Goal: Task Accomplishment & Management: Complete application form

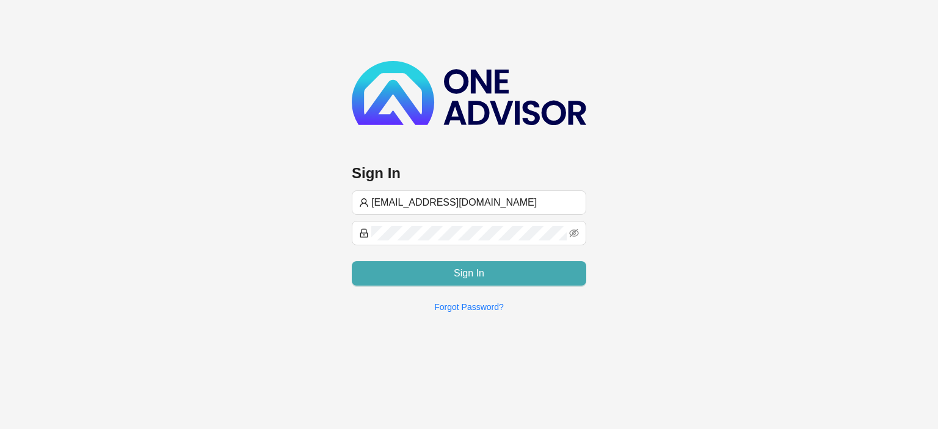
click at [448, 271] on button "Sign In" at bounding box center [469, 273] width 235 height 24
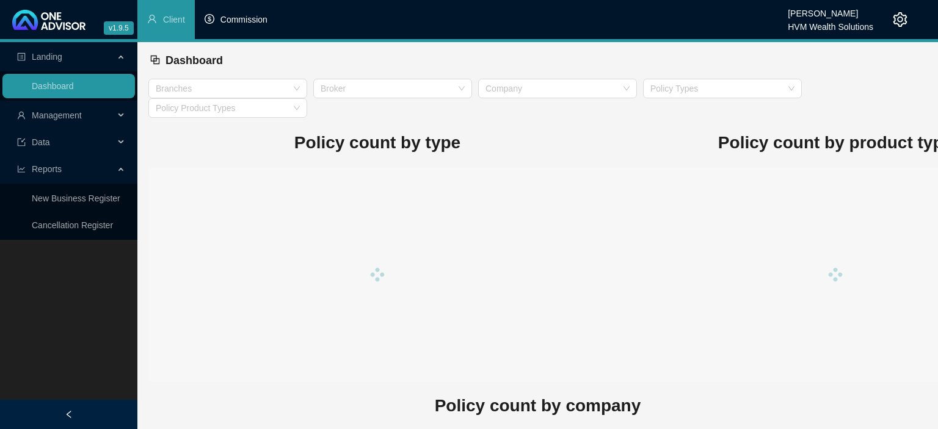
click at [246, 26] on li "Commission" at bounding box center [236, 19] width 82 height 39
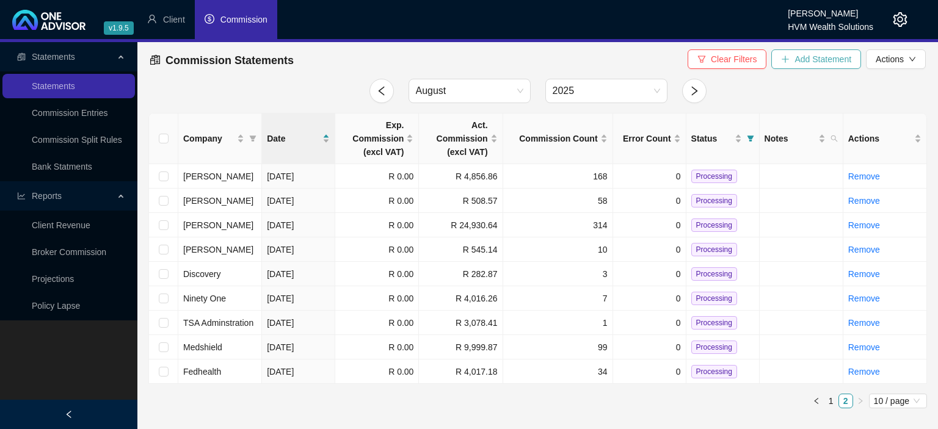
click at [827, 67] on button "Add Statement" at bounding box center [817, 59] width 90 height 20
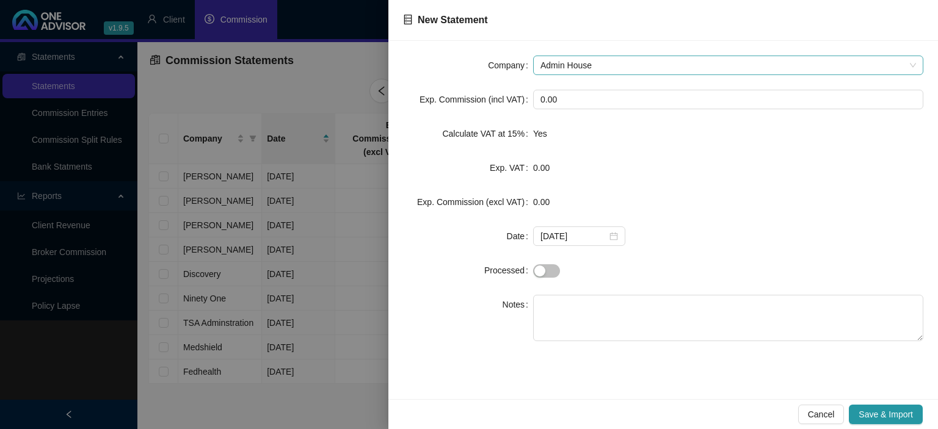
click at [624, 57] on span "Admin House" at bounding box center [729, 65] width 376 height 18
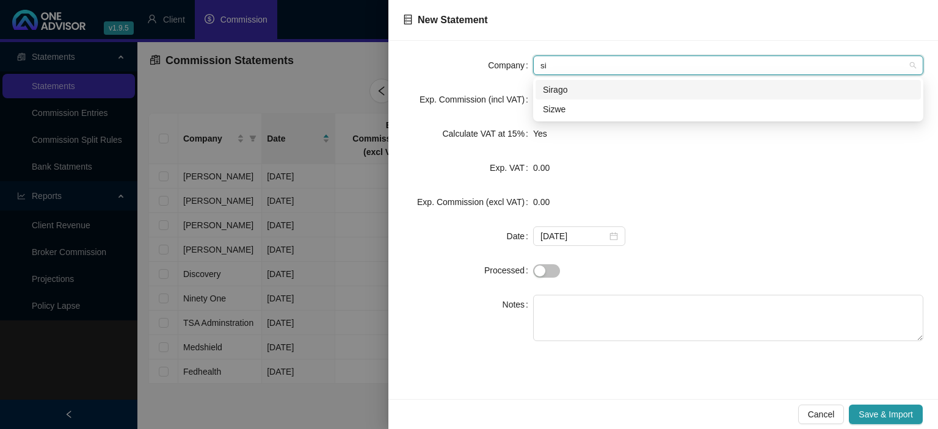
type input "siz"
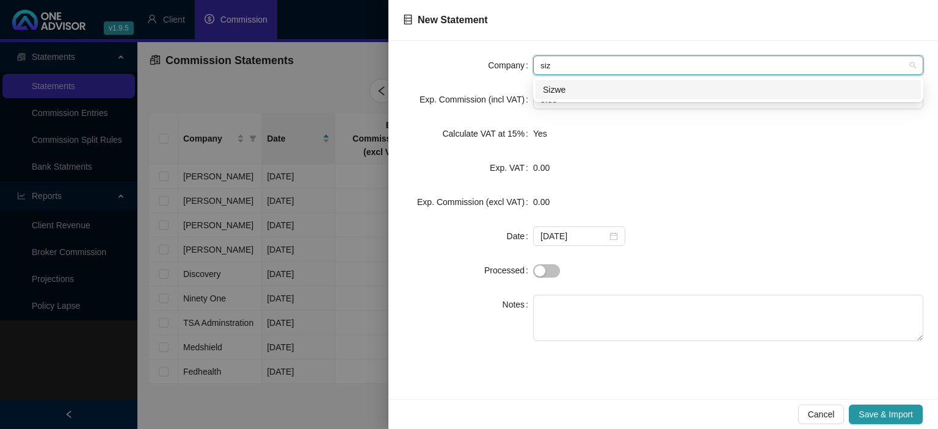
click at [553, 97] on div "Sizwe" at bounding box center [728, 90] width 385 height 20
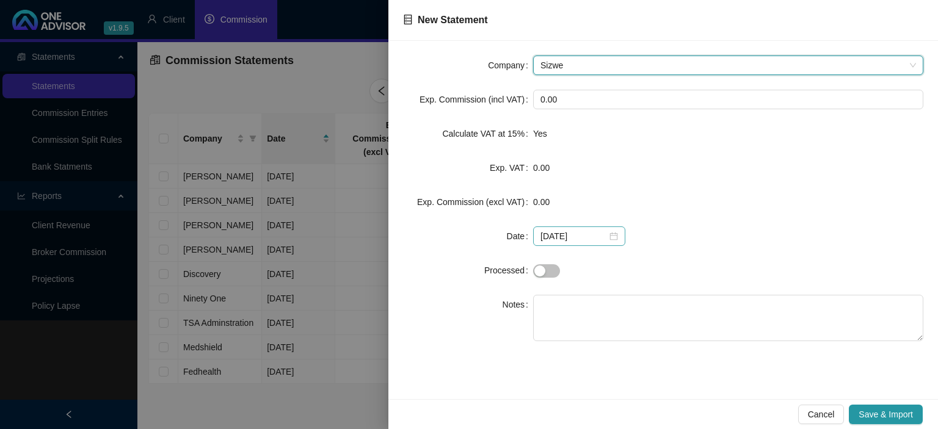
click at [607, 237] on div "[DATE]" at bounding box center [580, 236] width 78 height 13
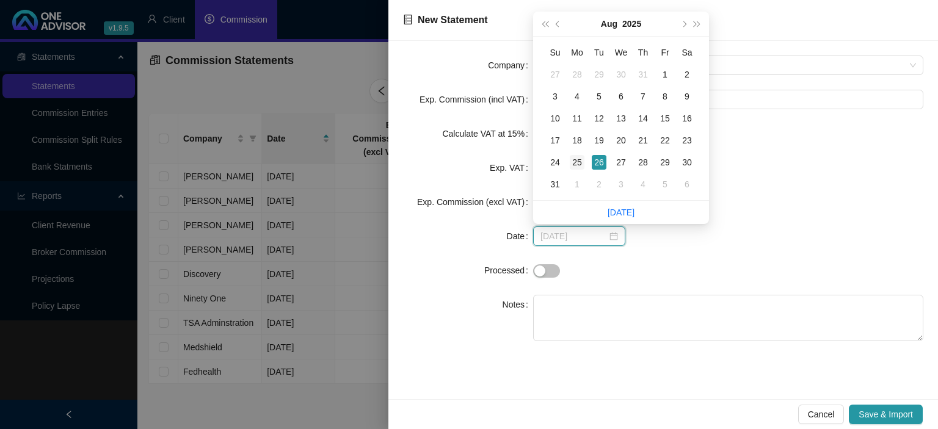
type input "[DATE]"
click at [578, 162] on div "25" at bounding box center [577, 162] width 15 height 15
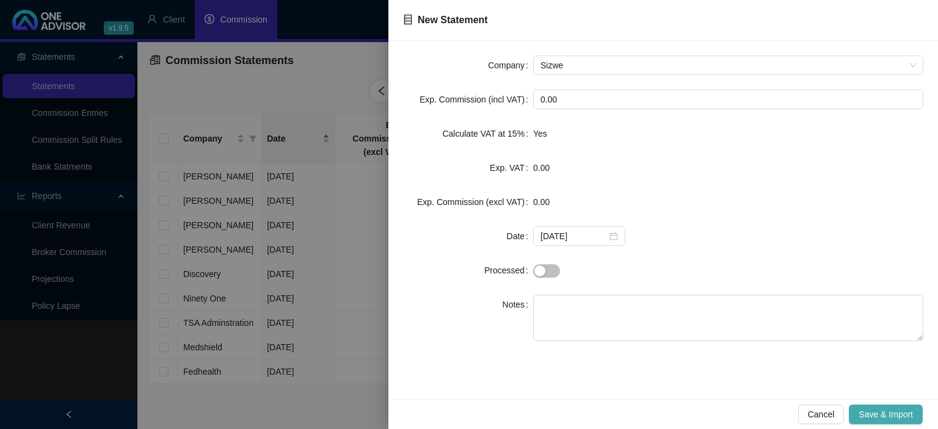
click at [871, 415] on span "Save & Import" at bounding box center [886, 414] width 54 height 13
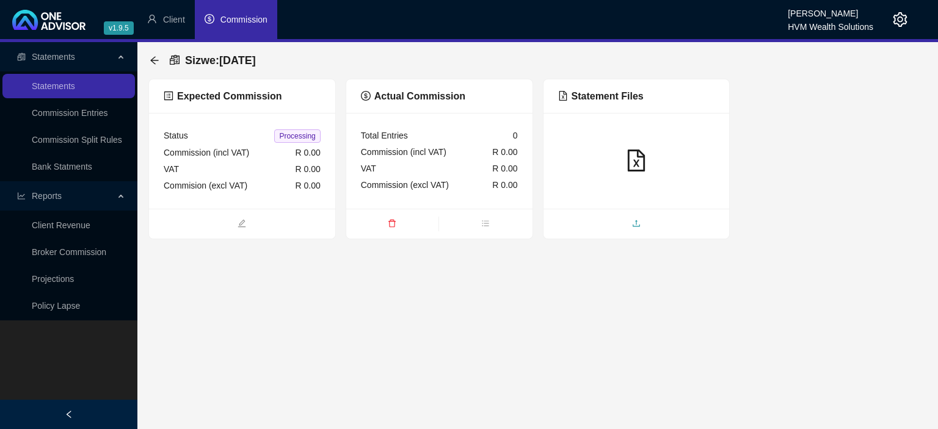
click at [611, 221] on span "upload" at bounding box center [637, 224] width 186 height 13
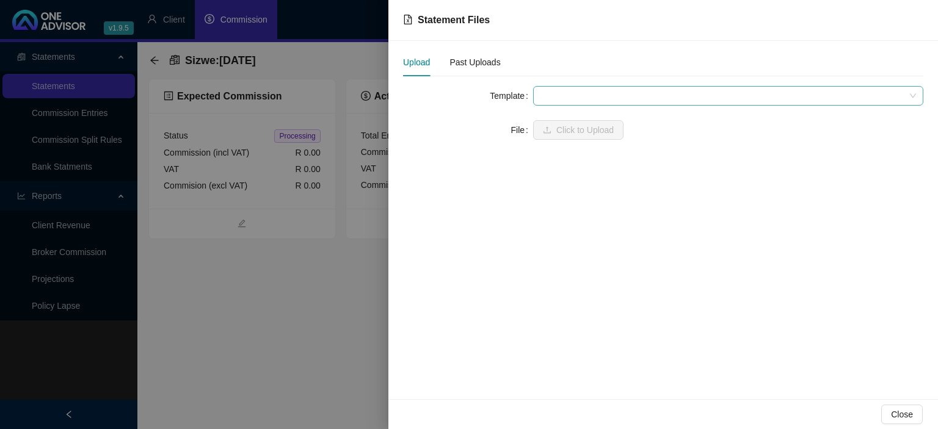
click at [572, 95] on span at bounding box center [729, 96] width 376 height 18
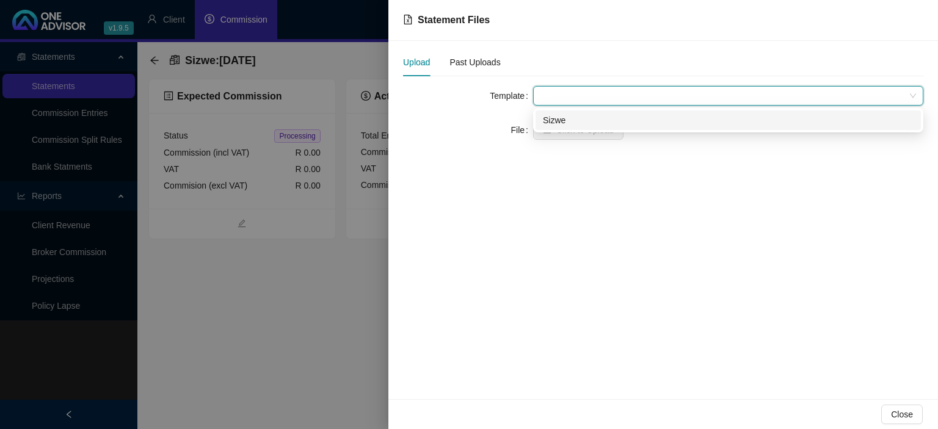
click at [557, 119] on div "Sizwe" at bounding box center [728, 120] width 371 height 13
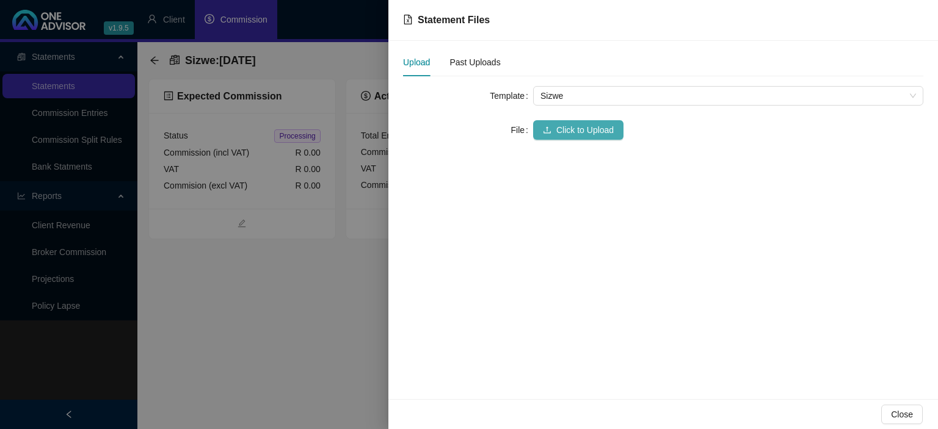
click at [555, 128] on button "Click to Upload" at bounding box center [578, 130] width 90 height 20
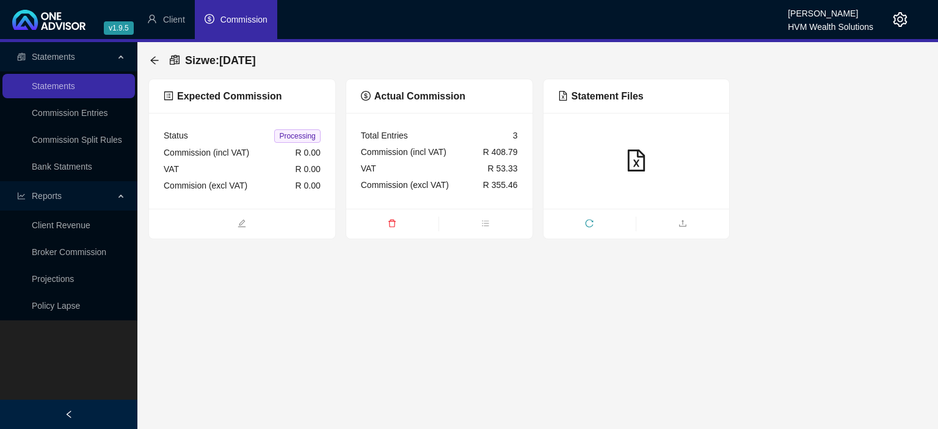
click at [150, 58] on div "Sizwe : [DATE]" at bounding box center [537, 60] width 779 height 37
click at [151, 60] on icon "arrow-left" at bounding box center [154, 60] width 8 height 8
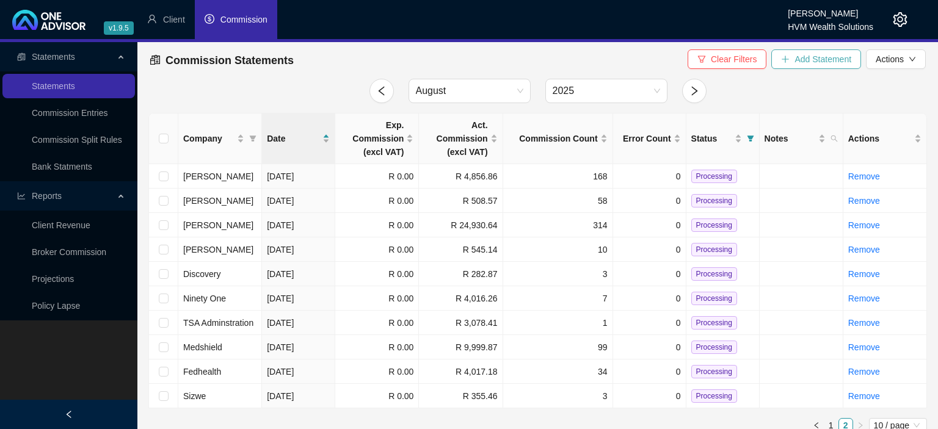
click at [796, 65] on span "Add Statement" at bounding box center [823, 59] width 57 height 13
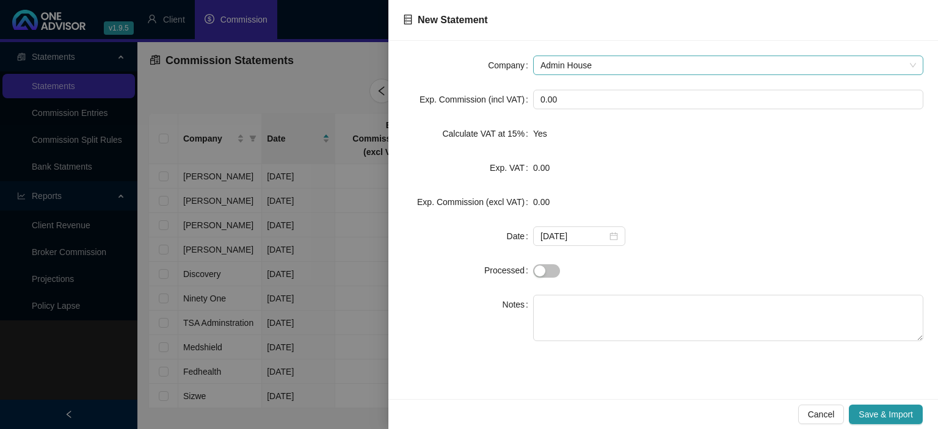
click at [599, 67] on span "Admin House" at bounding box center [729, 65] width 376 height 18
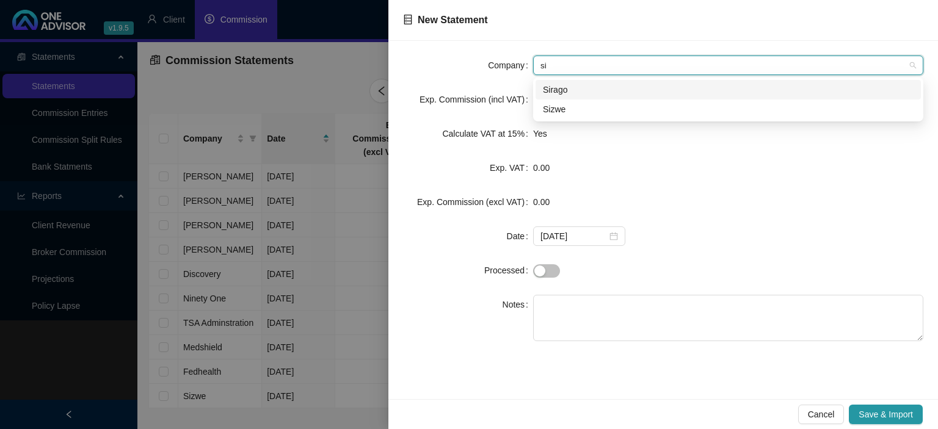
type input "siz"
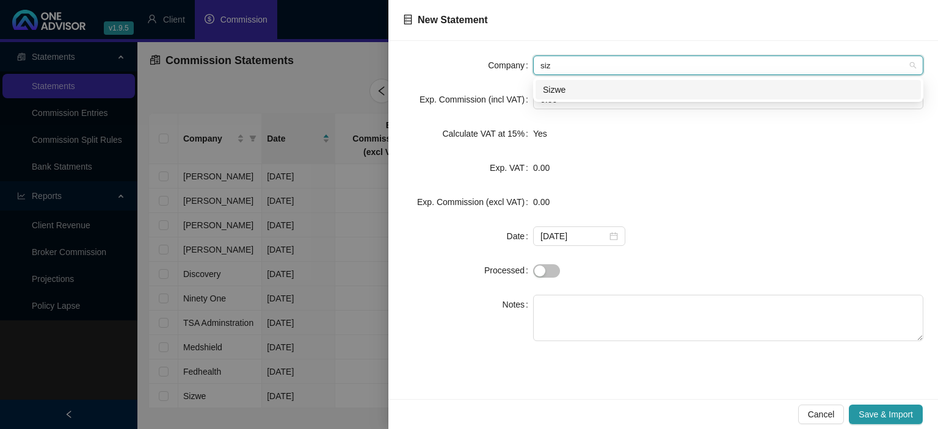
click at [581, 89] on div "Sizwe" at bounding box center [728, 89] width 371 height 13
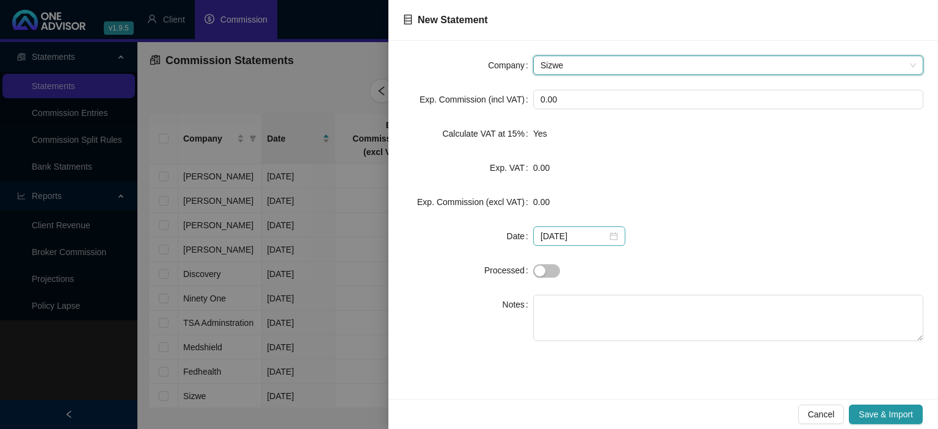
click at [604, 231] on div "[DATE]" at bounding box center [580, 236] width 78 height 13
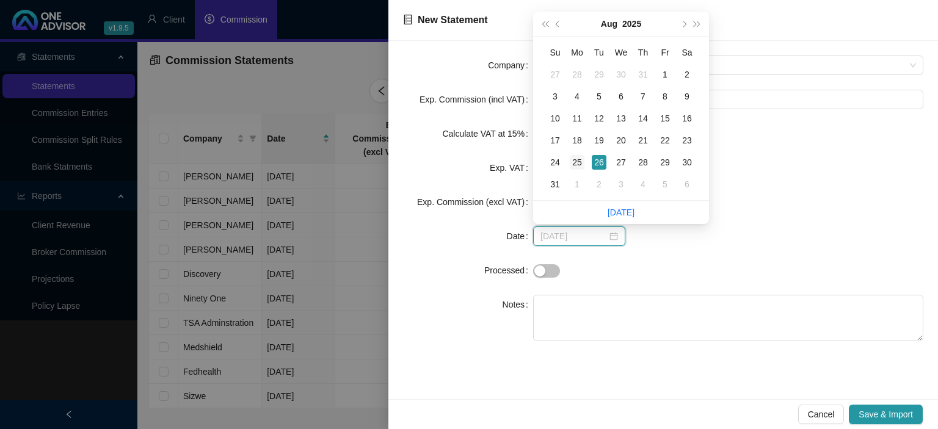
type input "[DATE]"
click at [570, 163] on td "25" at bounding box center [577, 162] width 22 height 22
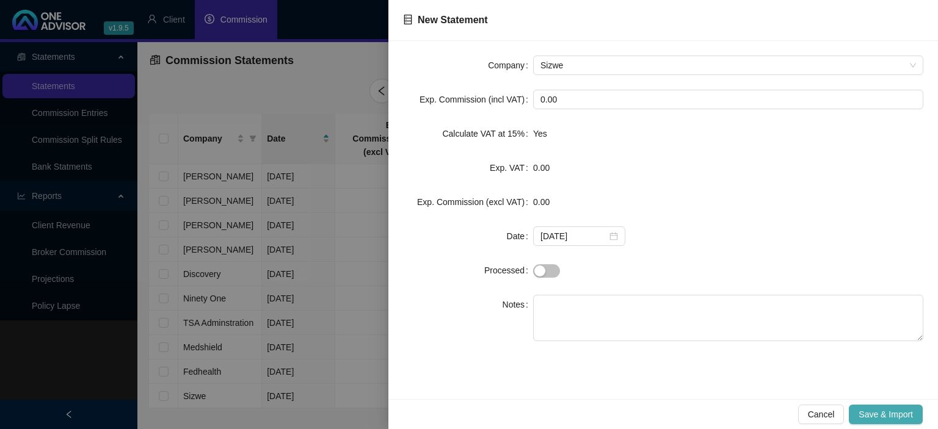
click at [885, 420] on span "Save & Import" at bounding box center [886, 414] width 54 height 13
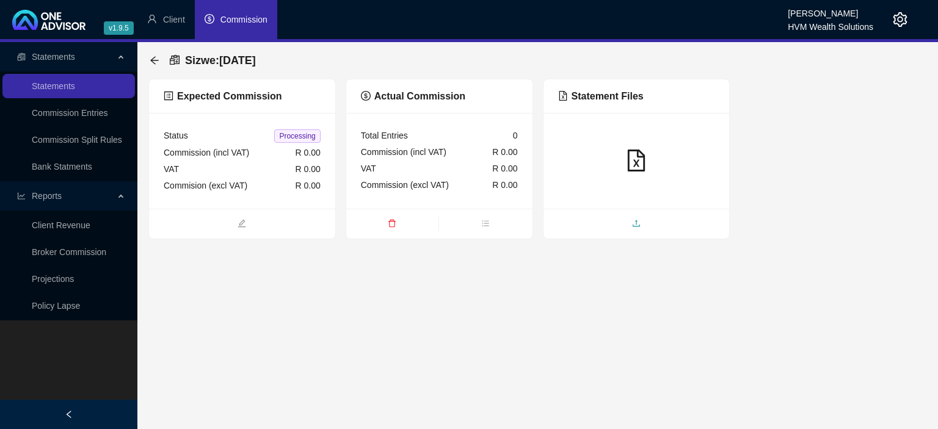
click at [608, 228] on span "upload" at bounding box center [637, 224] width 186 height 13
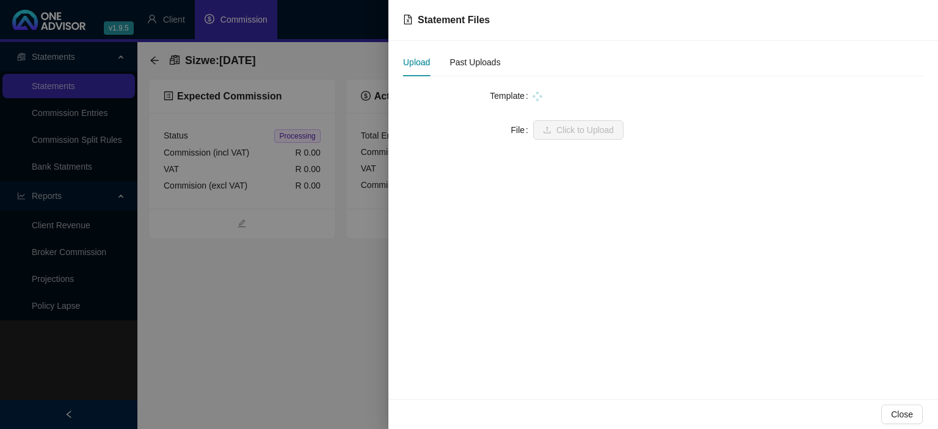
click at [577, 95] on div at bounding box center [728, 95] width 390 height 13
click at [562, 94] on span at bounding box center [729, 96] width 376 height 18
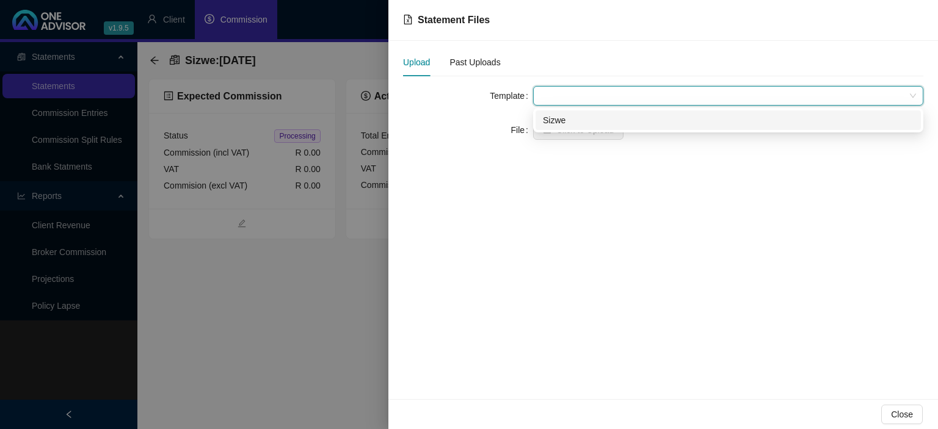
click at [555, 116] on div "Sizwe" at bounding box center [728, 120] width 371 height 13
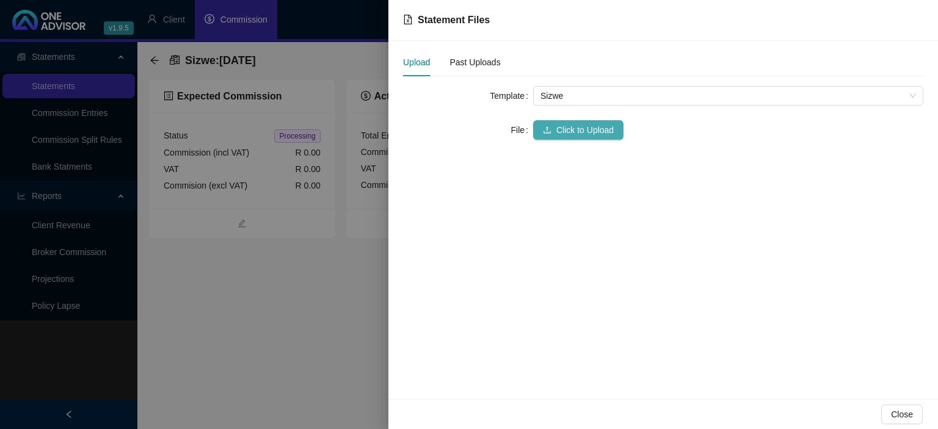
click at [559, 131] on span "Click to Upload" at bounding box center [585, 129] width 57 height 13
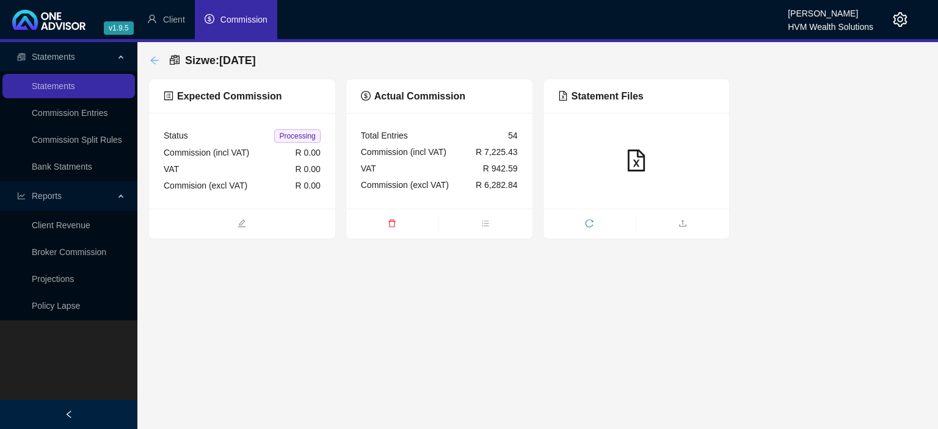
click at [153, 60] on icon "arrow-left" at bounding box center [155, 61] width 10 height 10
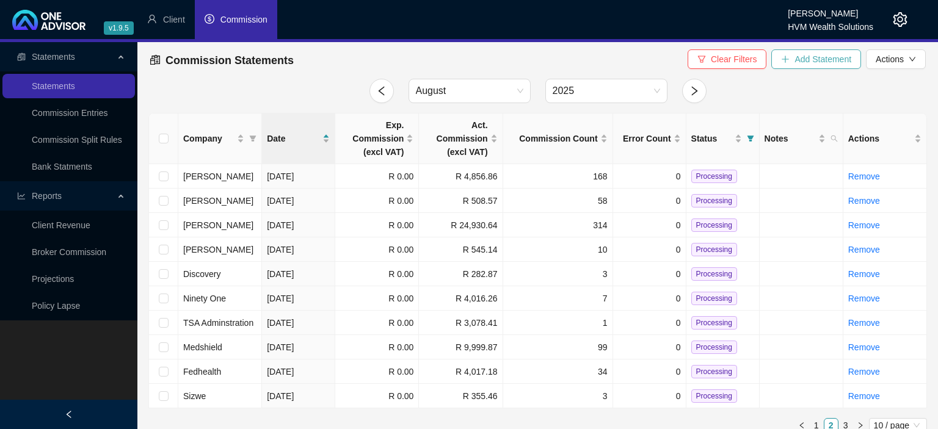
click at [798, 56] on span "Add Statement" at bounding box center [823, 59] width 57 height 13
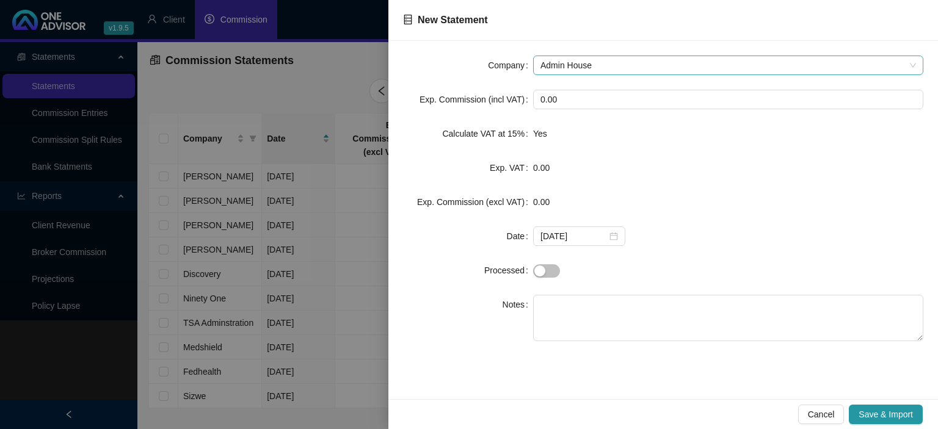
click at [582, 67] on span "Admin House" at bounding box center [729, 65] width 376 height 18
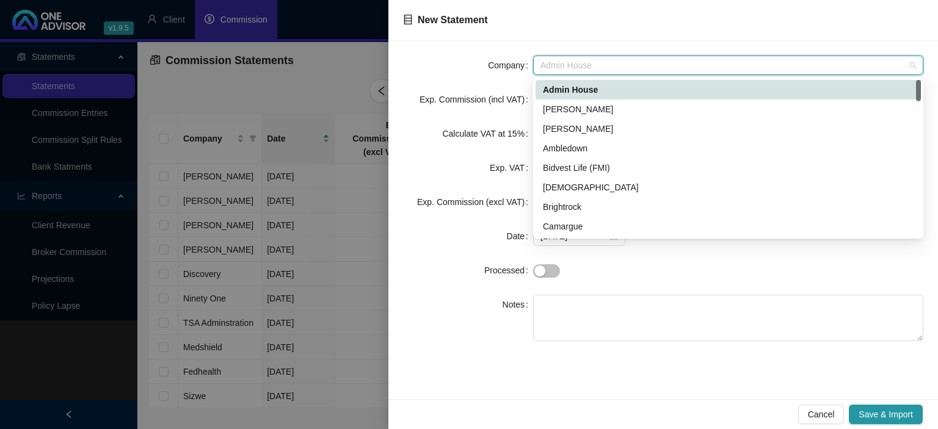
type input "b"
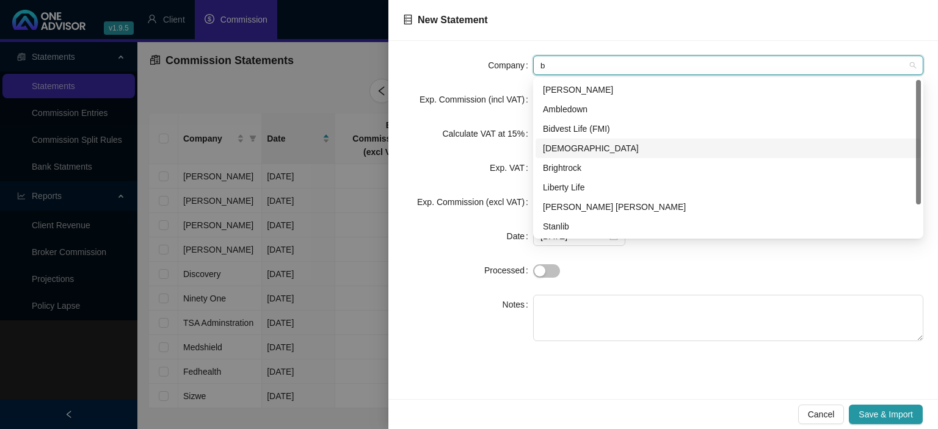
click at [558, 154] on div "[DEMOGRAPHIC_DATA]" at bounding box center [728, 148] width 371 height 13
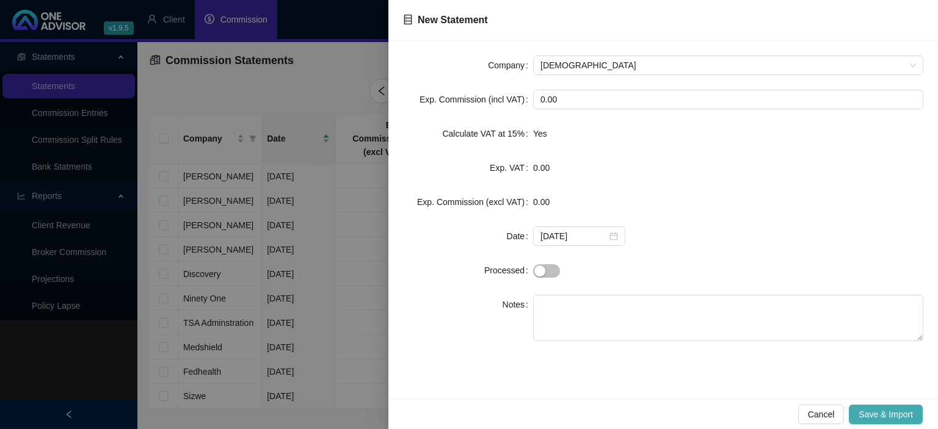
click at [877, 414] on span "Save & Import" at bounding box center [886, 414] width 54 height 13
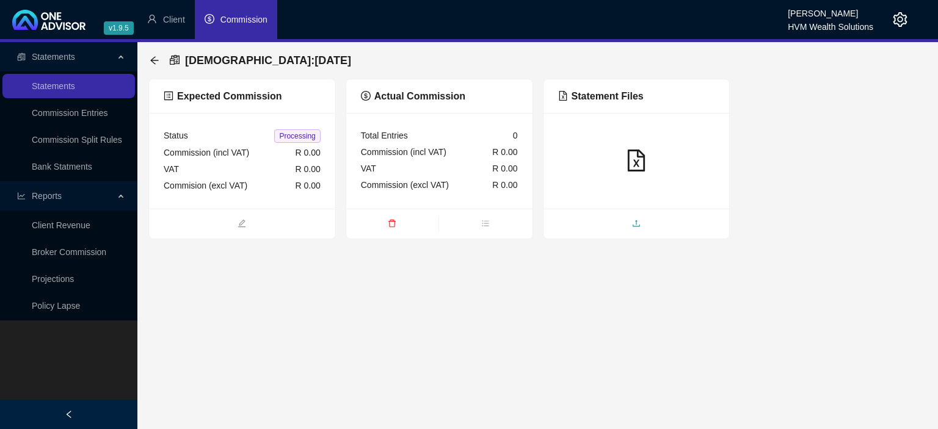
click at [607, 225] on span "upload" at bounding box center [637, 224] width 186 height 13
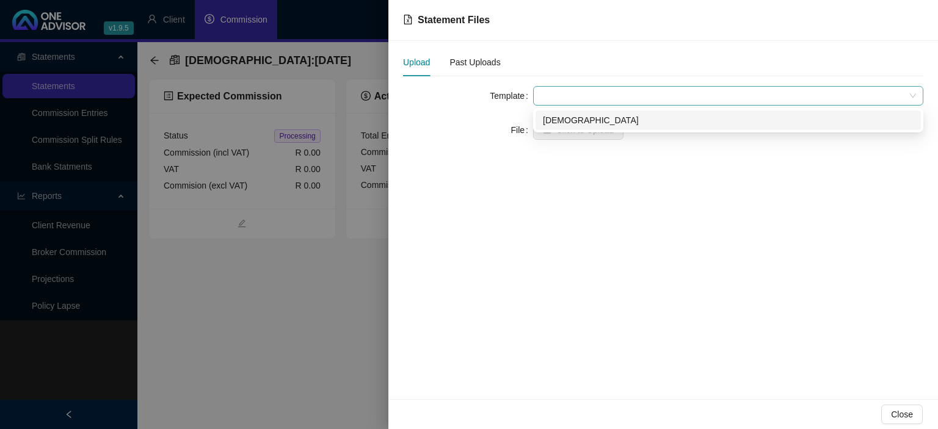
click at [580, 99] on span at bounding box center [729, 96] width 376 height 18
click at [569, 115] on div "[DEMOGRAPHIC_DATA]" at bounding box center [728, 120] width 371 height 13
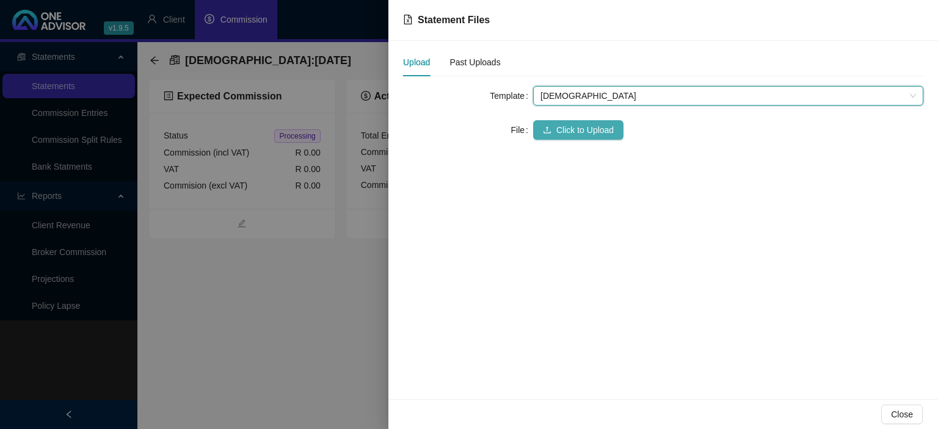
click at [561, 130] on span "Click to Upload" at bounding box center [585, 129] width 57 height 13
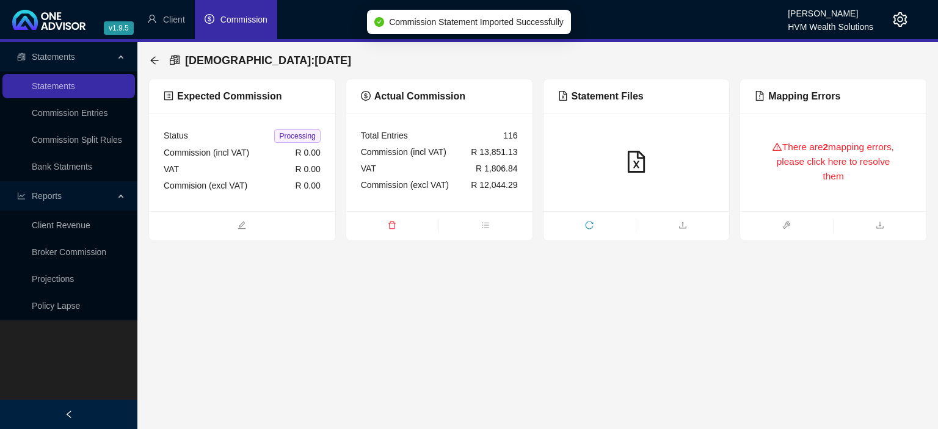
click at [787, 161] on div "There are 2 mapping errors, please click here to resolve them" at bounding box center [833, 162] width 157 height 69
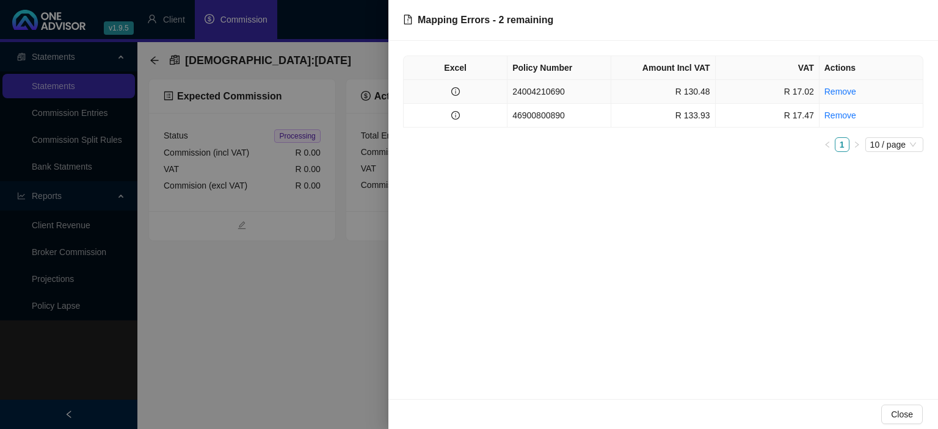
click at [583, 95] on td "24004210690" at bounding box center [560, 92] width 104 height 24
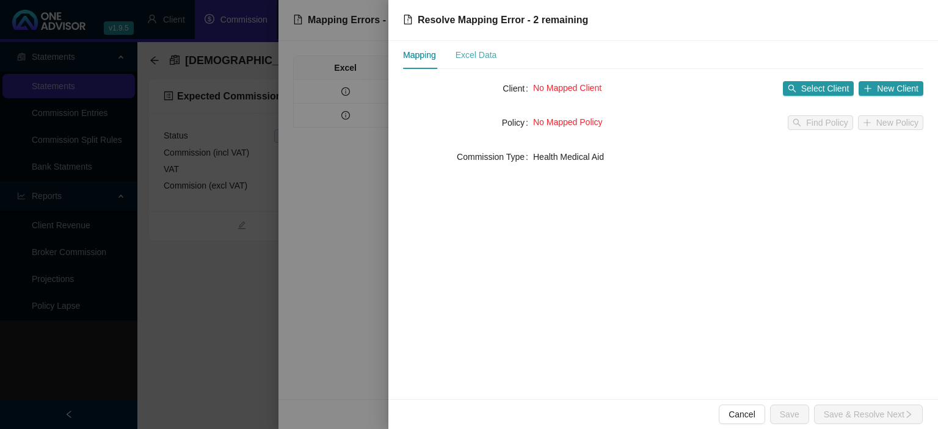
click at [484, 62] on div "Excel Data" at bounding box center [477, 55] width 42 height 28
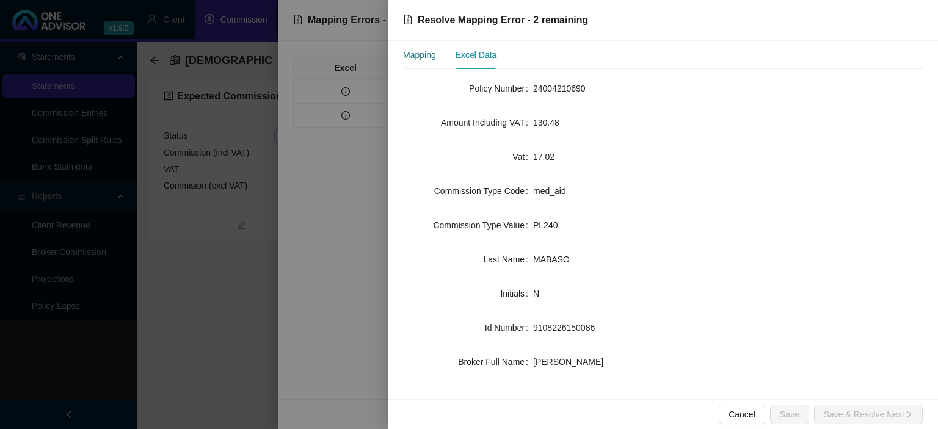
click at [418, 60] on div "Mapping" at bounding box center [419, 54] width 33 height 13
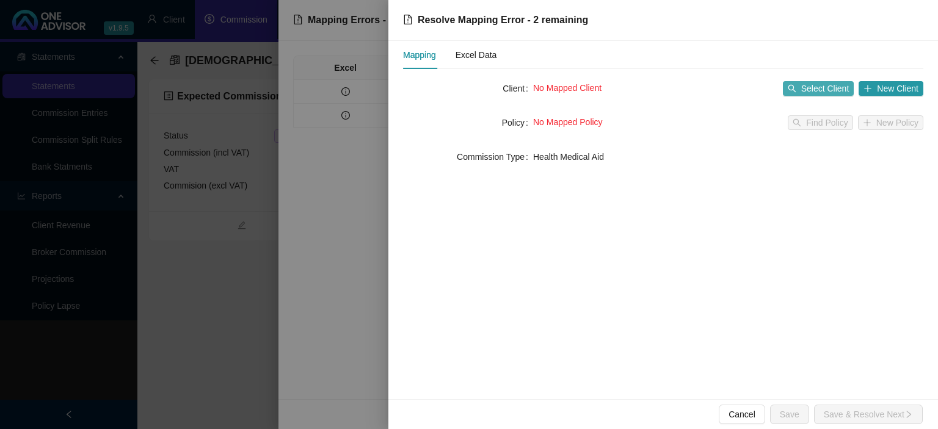
click at [830, 92] on span "Select Client" at bounding box center [825, 88] width 48 height 13
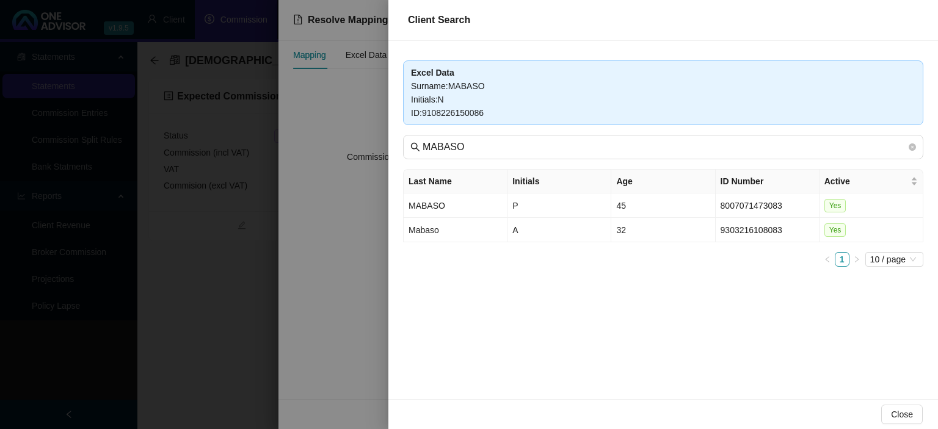
click at [335, 246] on div at bounding box center [469, 214] width 938 height 429
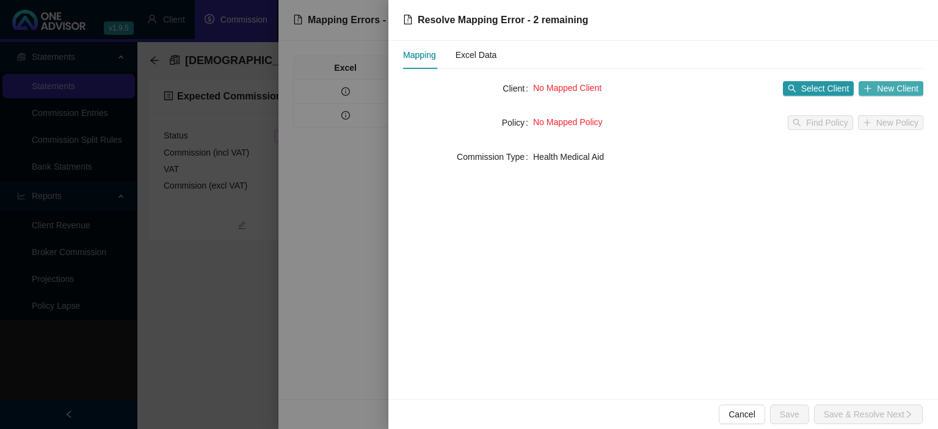
click at [878, 87] on span "New Client" at bounding box center [898, 88] width 42 height 13
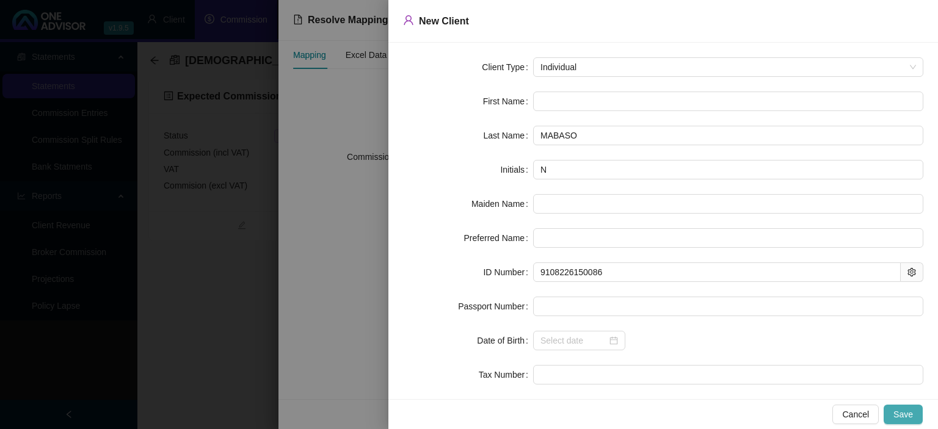
click at [903, 413] on span "Save" at bounding box center [904, 414] width 20 height 13
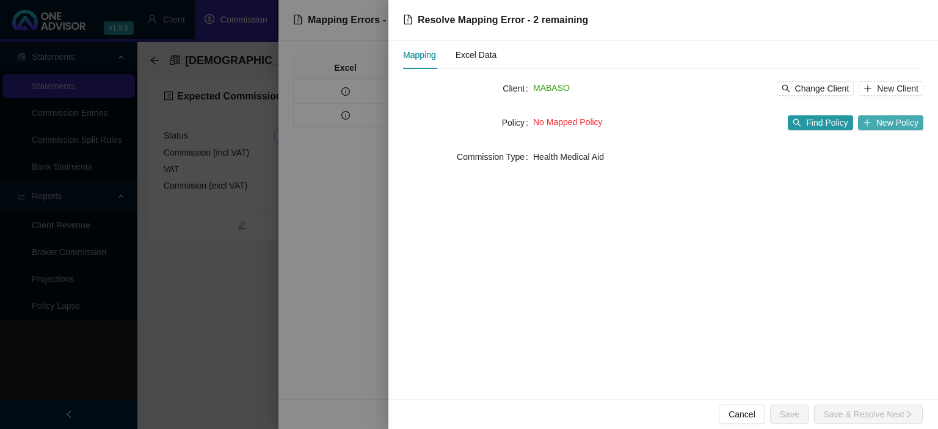
click at [871, 123] on icon "plus" at bounding box center [867, 122] width 7 height 1
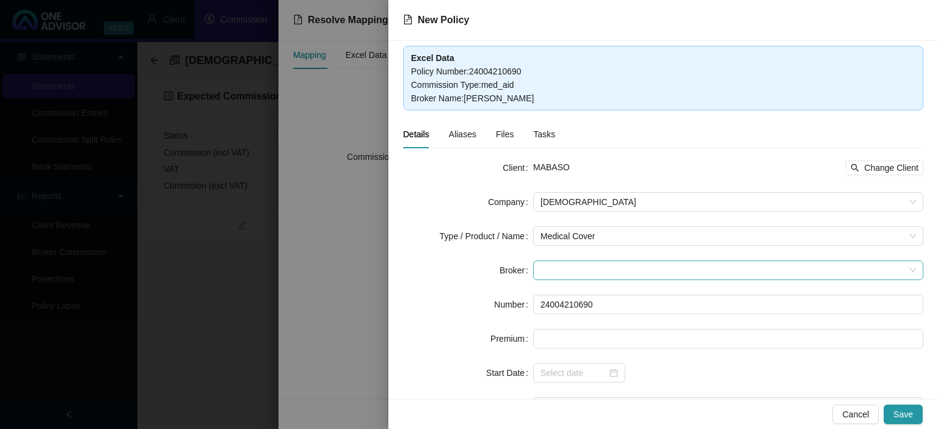
click at [548, 268] on span at bounding box center [729, 270] width 376 height 18
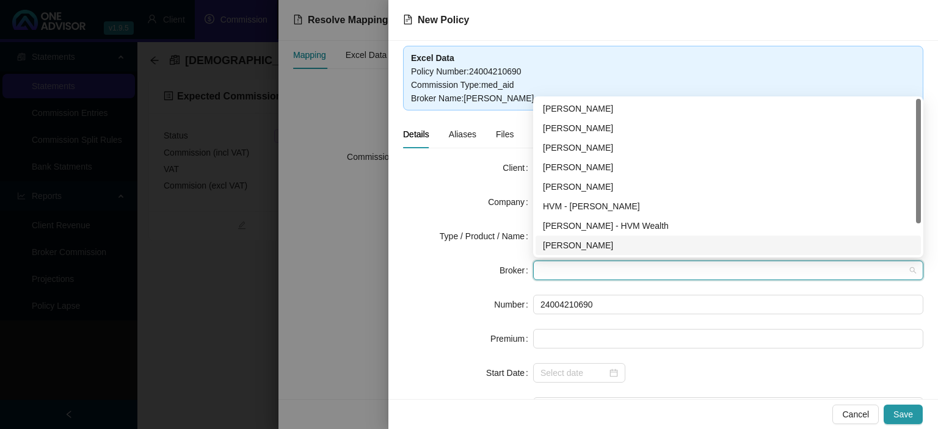
click at [564, 243] on div "[PERSON_NAME]" at bounding box center [728, 245] width 371 height 13
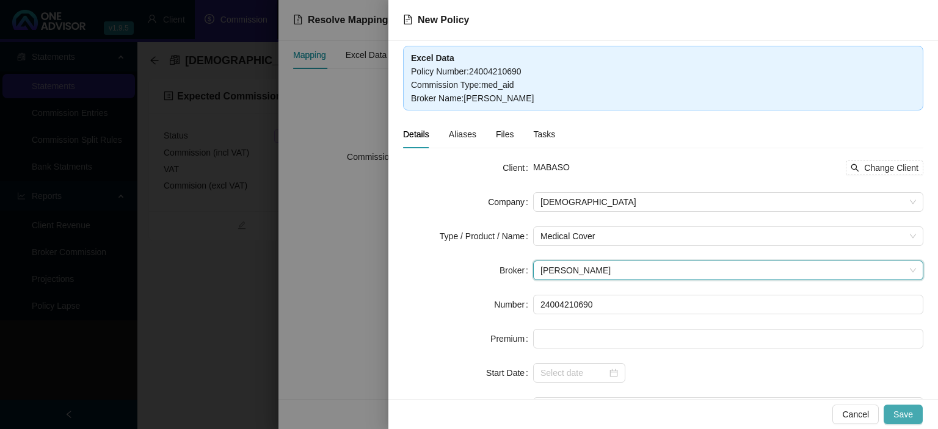
click at [895, 421] on button "Save" at bounding box center [903, 415] width 39 height 20
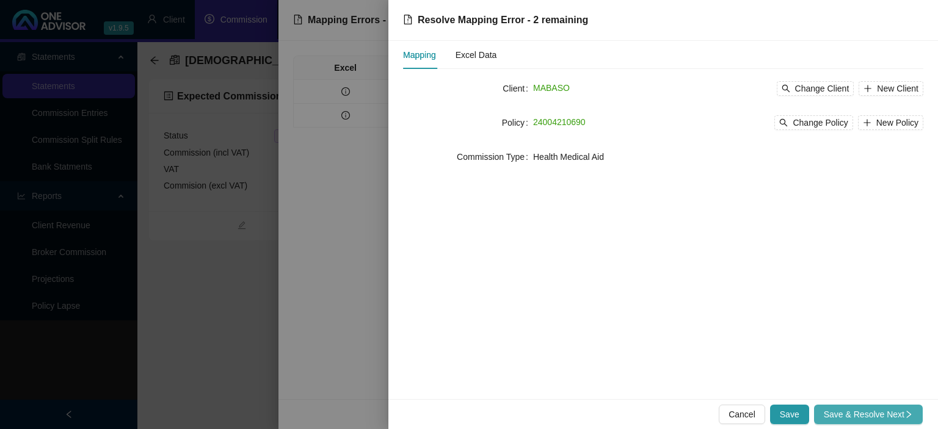
click at [892, 415] on span "Save & Resolve Next" at bounding box center [868, 414] width 89 height 13
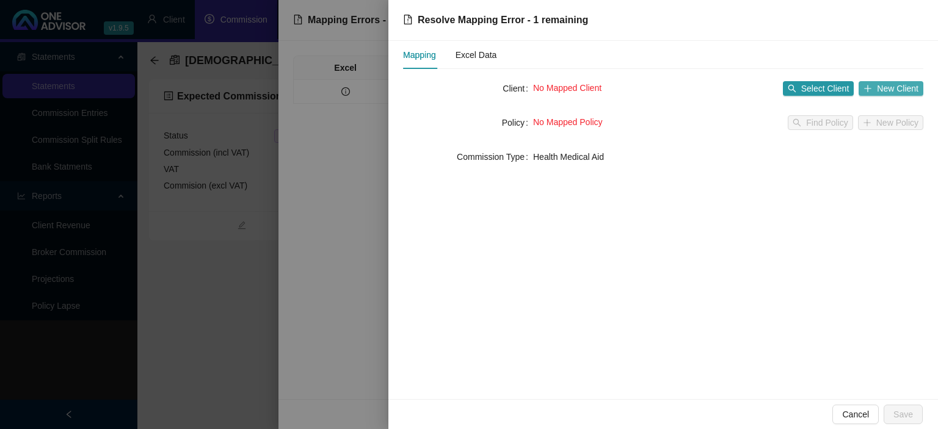
click at [885, 90] on span "New Client" at bounding box center [898, 88] width 42 height 13
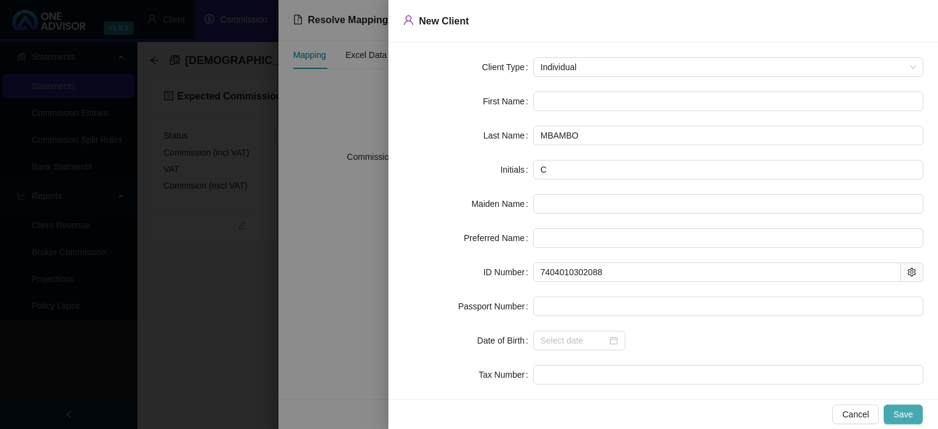
click at [900, 411] on span "Save" at bounding box center [904, 414] width 20 height 13
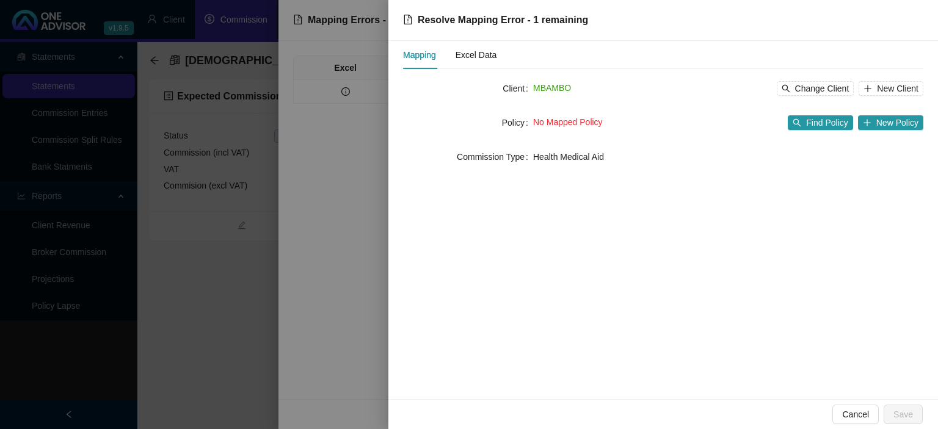
click at [880, 130] on div "No Mapped Policy Find Policy New Policy" at bounding box center [728, 123] width 390 height 20
click at [879, 125] on span "New Policy" at bounding box center [898, 122] width 42 height 13
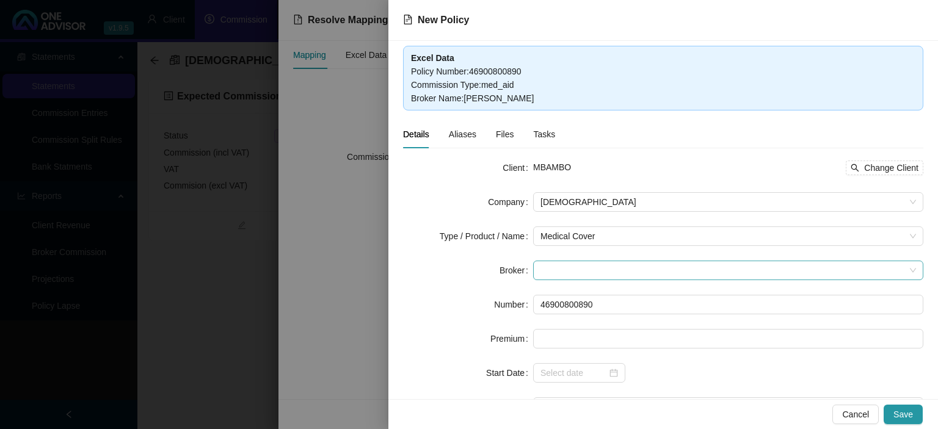
click at [555, 272] on span at bounding box center [729, 270] width 376 height 18
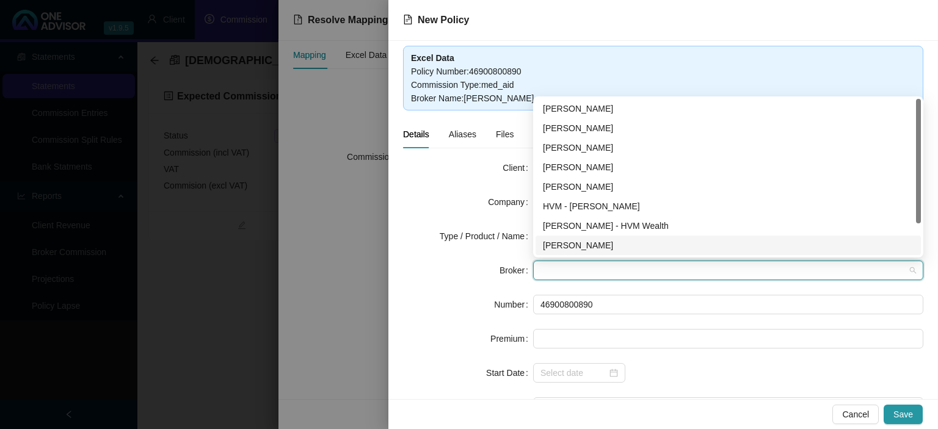
click at [567, 247] on div "[PERSON_NAME]" at bounding box center [728, 245] width 371 height 13
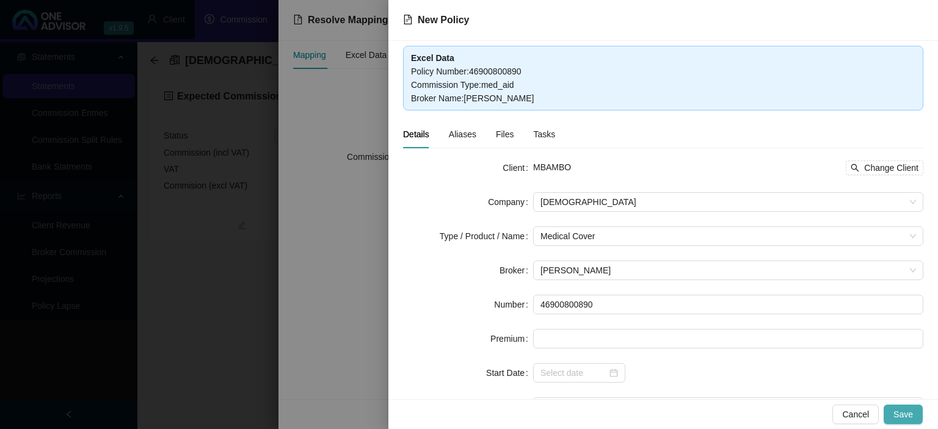
click at [900, 414] on span "Save" at bounding box center [904, 414] width 20 height 13
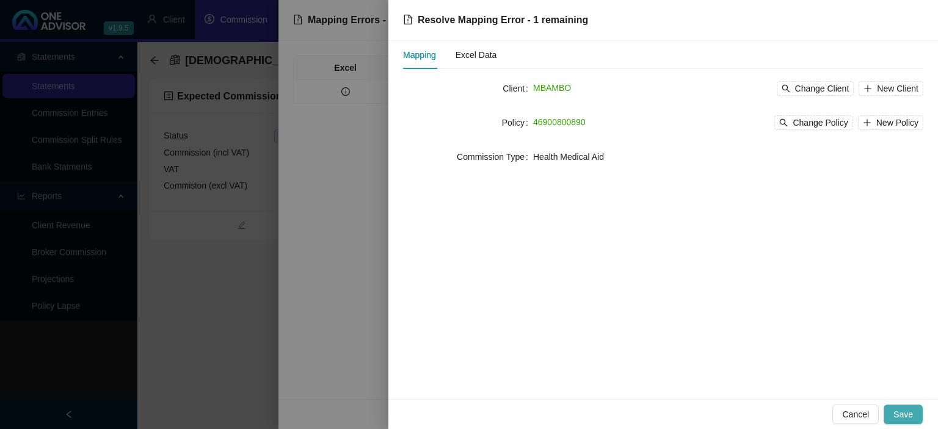
click at [899, 412] on span "Save" at bounding box center [904, 414] width 20 height 13
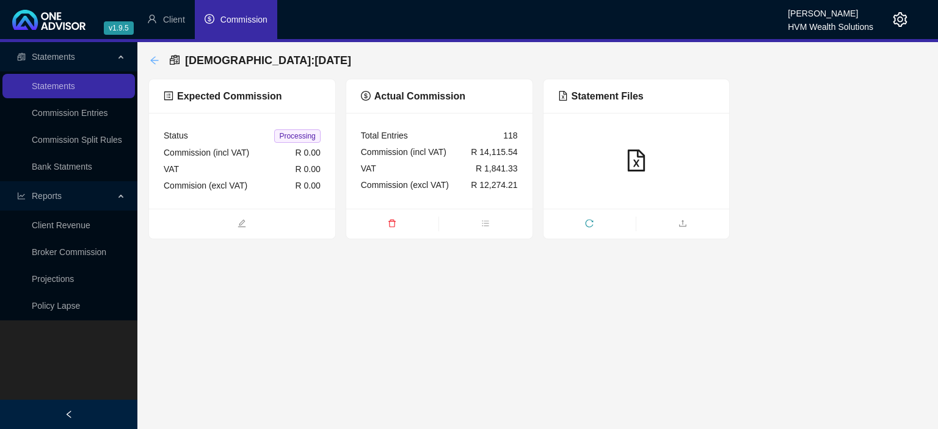
click at [151, 60] on icon "arrow-left" at bounding box center [154, 60] width 8 height 8
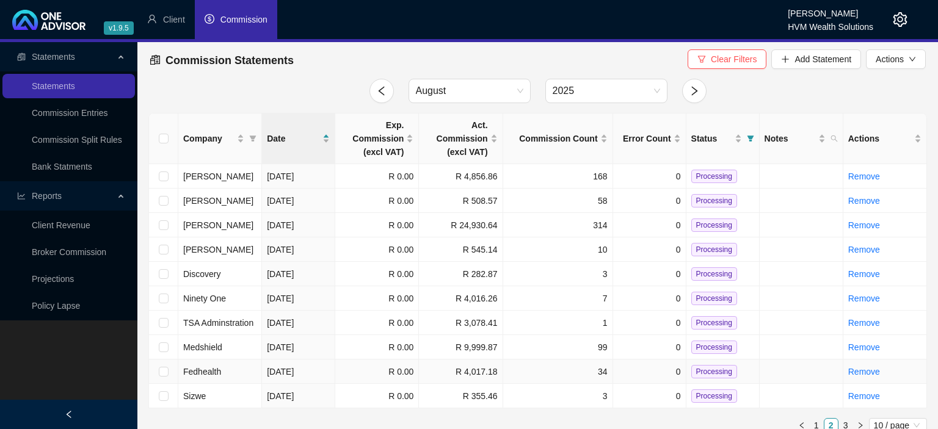
click at [365, 373] on td "R 0.00" at bounding box center [377, 372] width 84 height 24
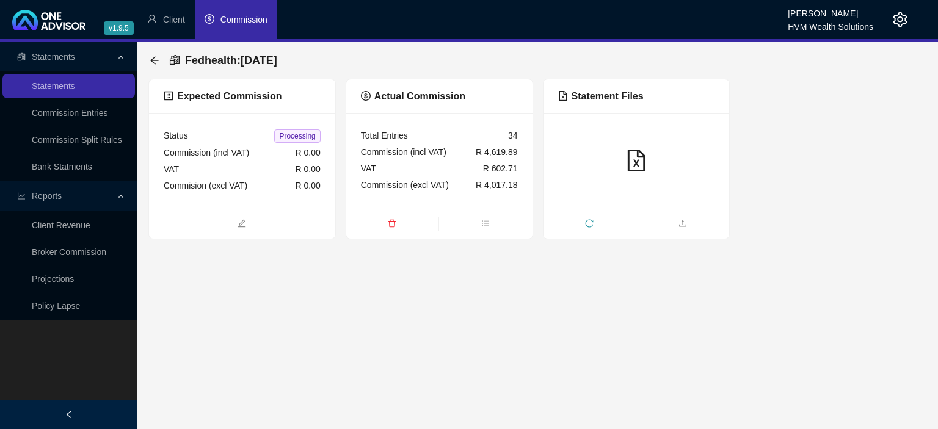
click at [437, 225] on span "delete" at bounding box center [392, 224] width 92 height 13
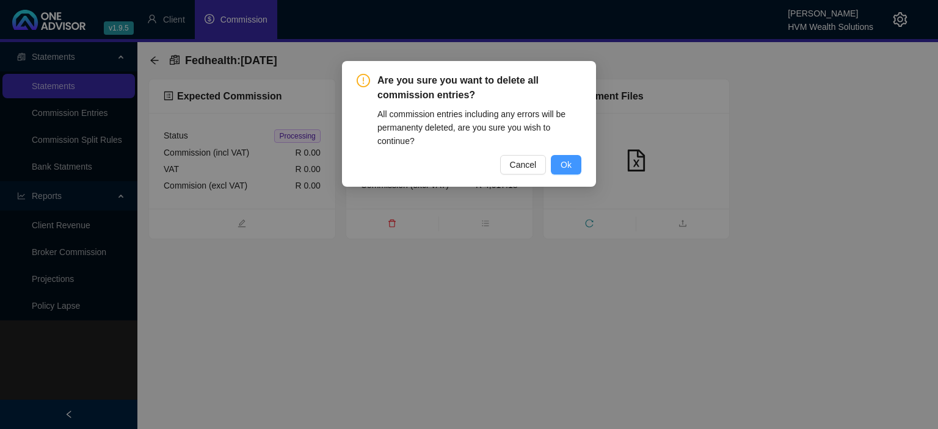
click at [569, 162] on span "Ok" at bounding box center [566, 164] width 11 height 13
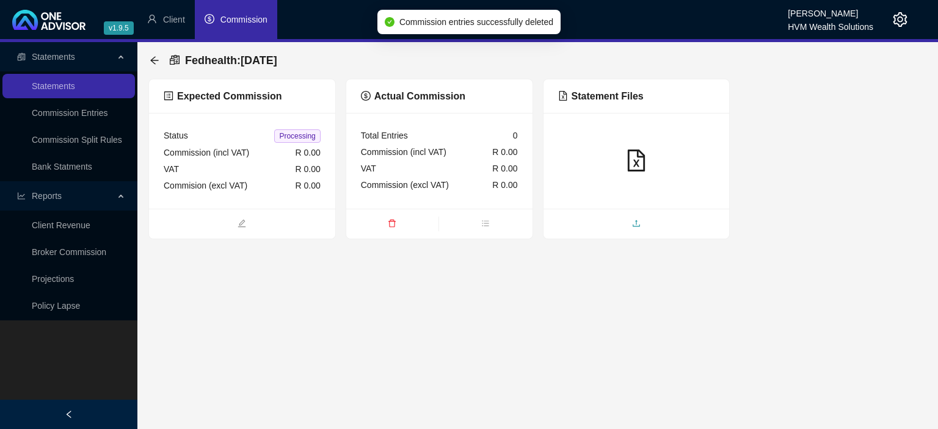
click at [656, 225] on span "upload" at bounding box center [637, 224] width 186 height 13
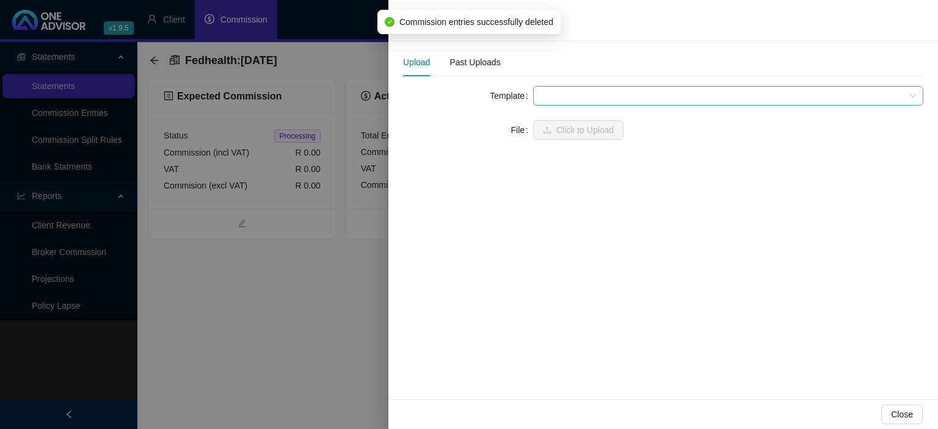
click at [578, 97] on span at bounding box center [729, 96] width 376 height 18
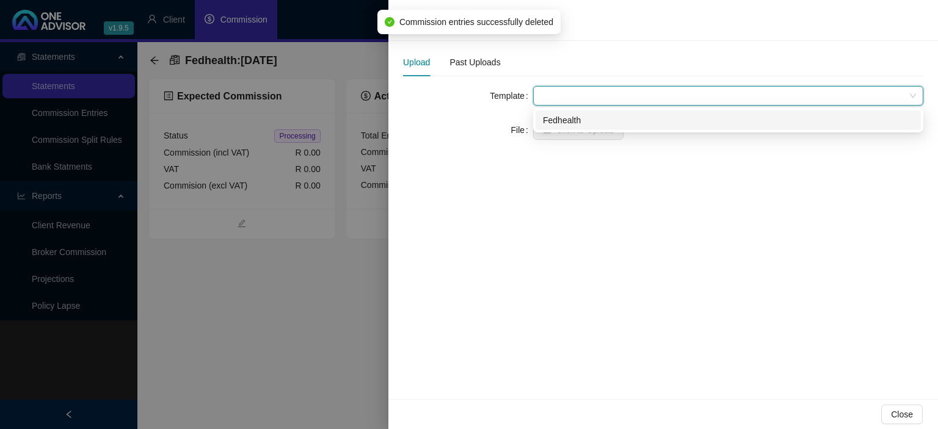
click at [569, 117] on div "Fedhealth" at bounding box center [728, 120] width 371 height 13
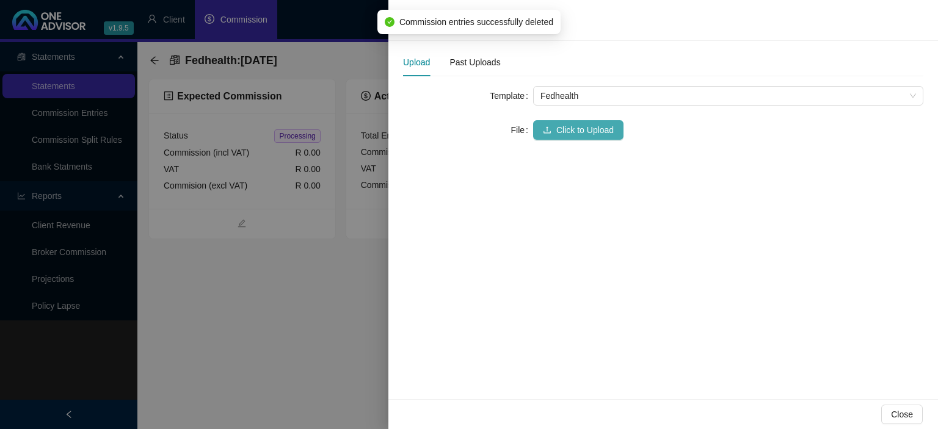
click at [566, 127] on span "Click to Upload" at bounding box center [585, 129] width 57 height 13
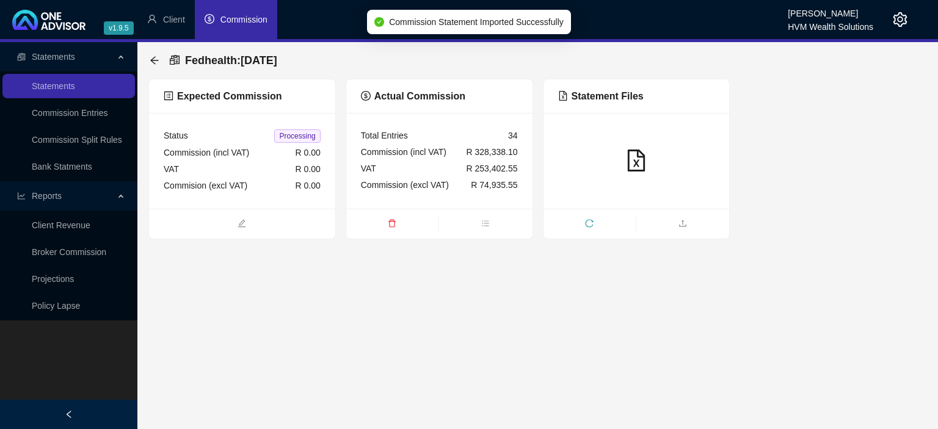
click at [387, 225] on span "delete" at bounding box center [392, 224] width 92 height 13
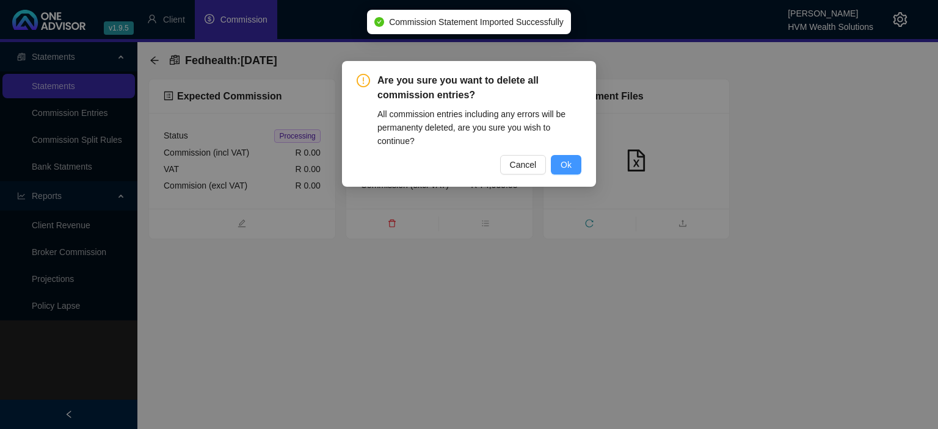
click at [560, 164] on button "Ok" at bounding box center [566, 165] width 31 height 20
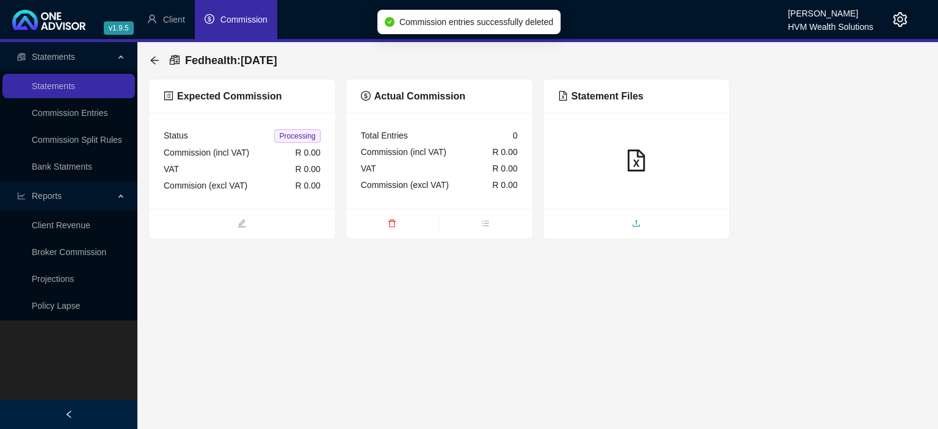
click at [655, 224] on span "upload" at bounding box center [637, 224] width 186 height 13
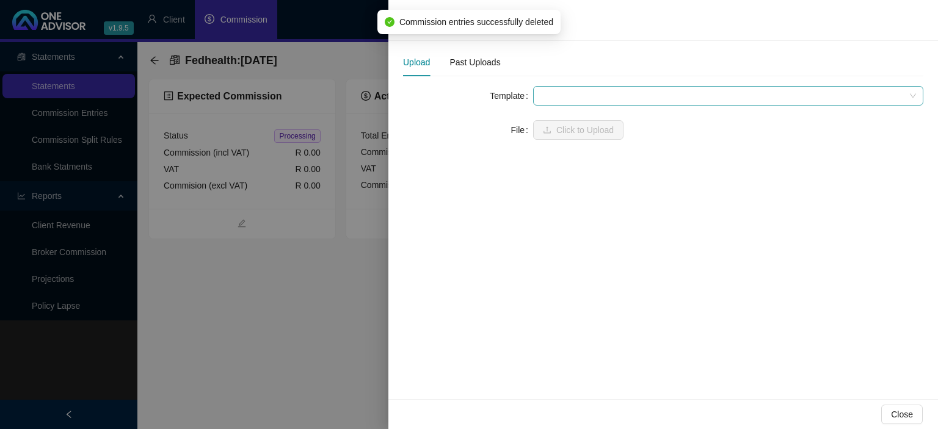
click at [560, 101] on span at bounding box center [729, 96] width 376 height 18
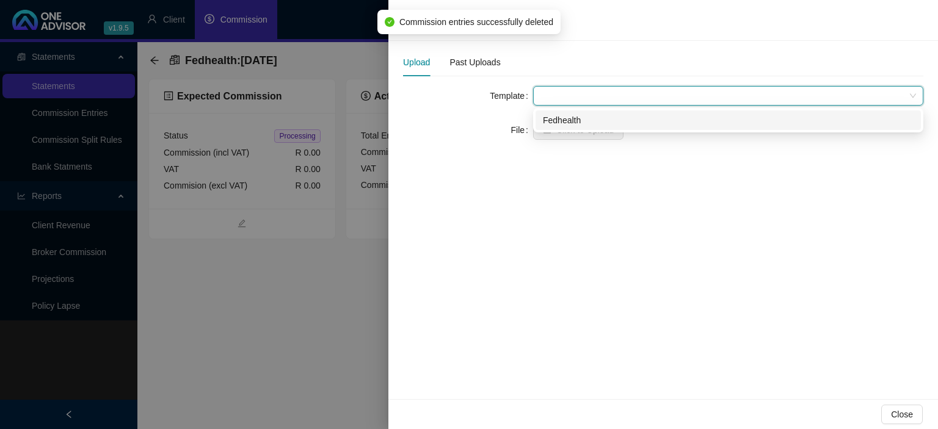
click at [560, 121] on div "Fedhealth" at bounding box center [728, 120] width 371 height 13
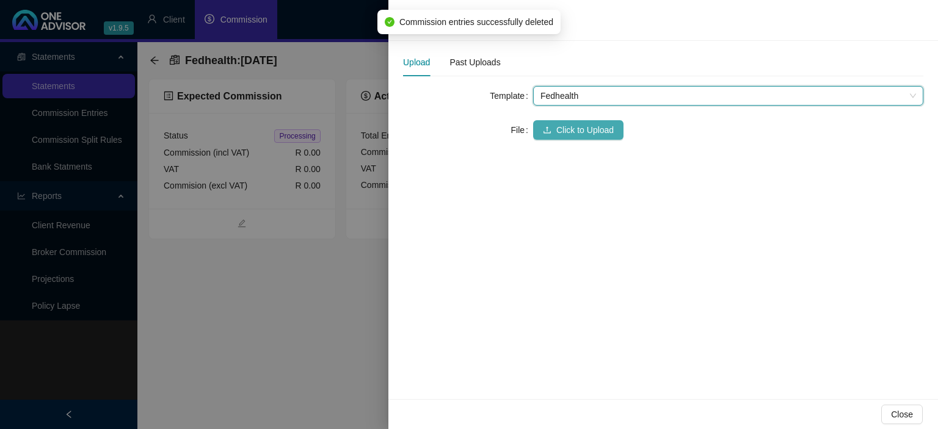
click at [560, 131] on span "Click to Upload" at bounding box center [585, 129] width 57 height 13
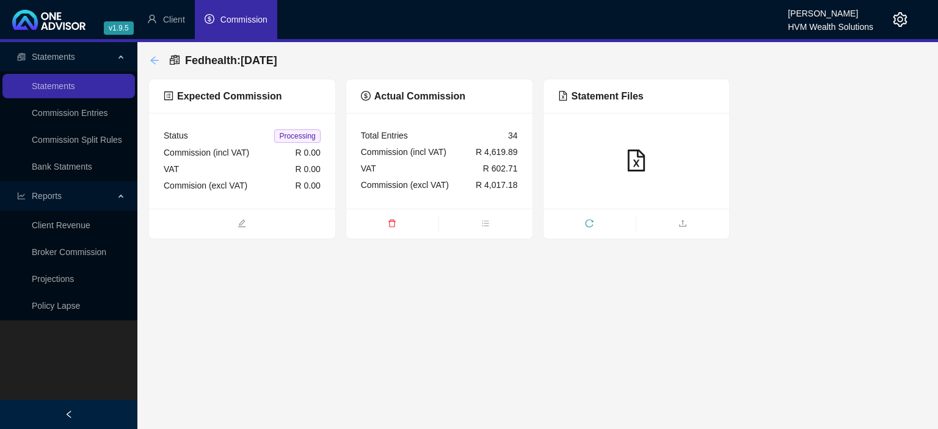
click at [153, 57] on icon "arrow-left" at bounding box center [155, 61] width 10 height 10
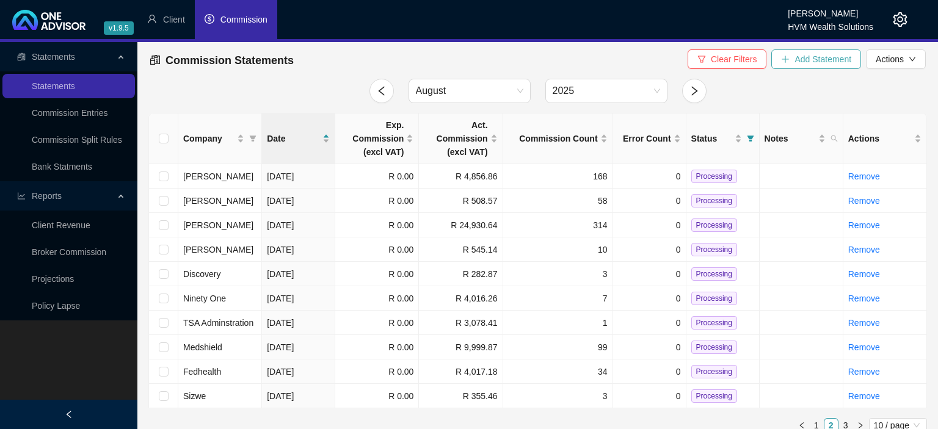
click at [780, 62] on button "Add Statement" at bounding box center [817, 59] width 90 height 20
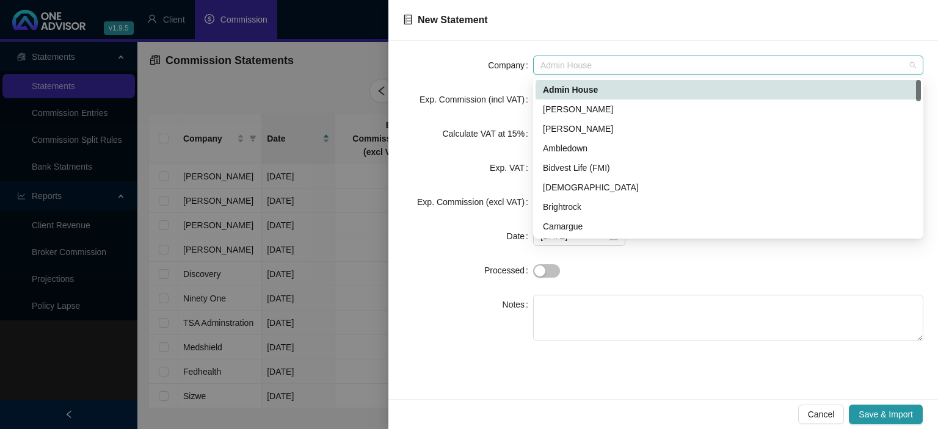
click at [605, 60] on span "Admin House" at bounding box center [729, 65] width 376 height 18
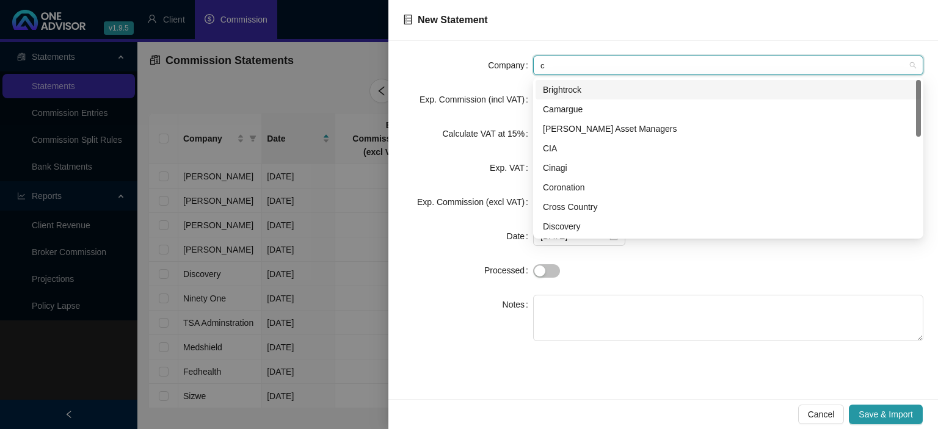
type input "cr"
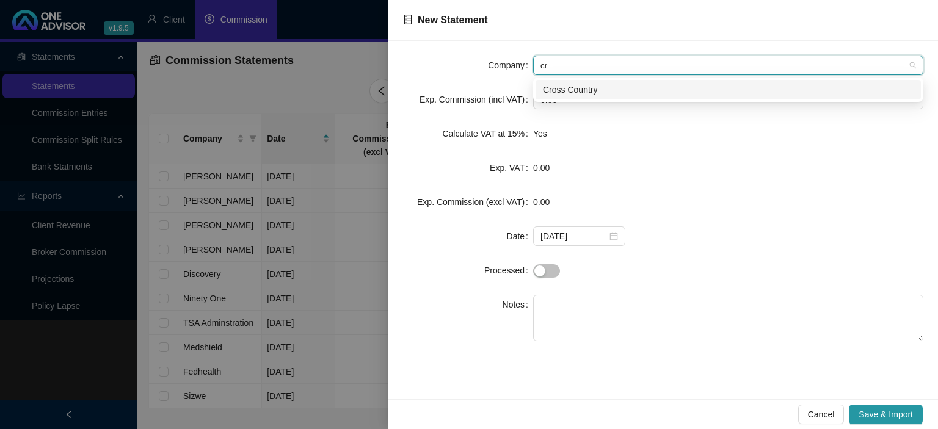
click at [578, 98] on div "Cross Country" at bounding box center [728, 90] width 385 height 20
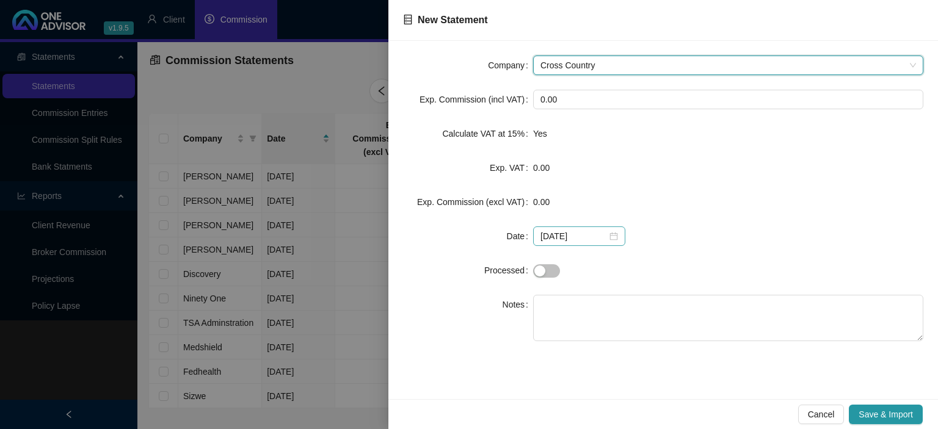
click at [608, 238] on div "[DATE]" at bounding box center [580, 236] width 78 height 13
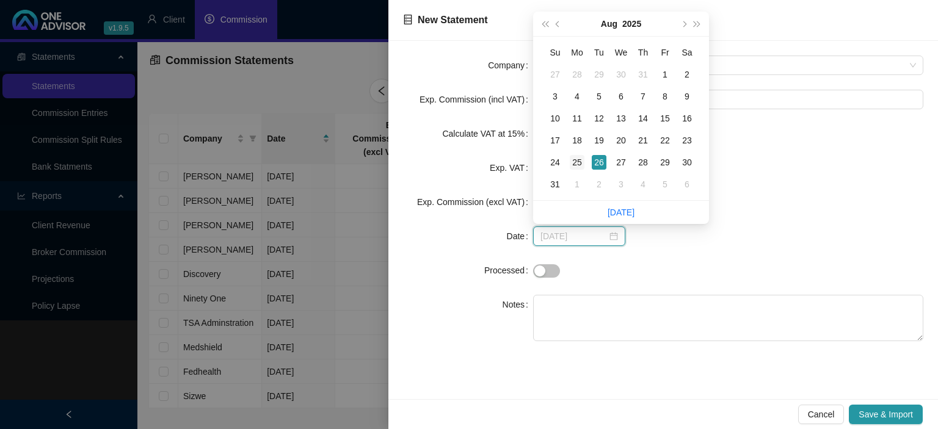
type input "[DATE]"
click at [579, 162] on div "25" at bounding box center [577, 162] width 15 height 15
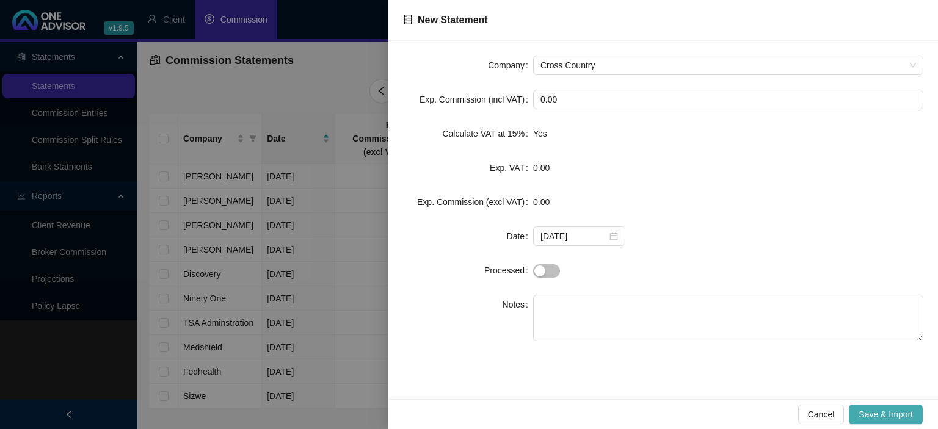
click at [880, 412] on span "Save & Import" at bounding box center [886, 414] width 54 height 13
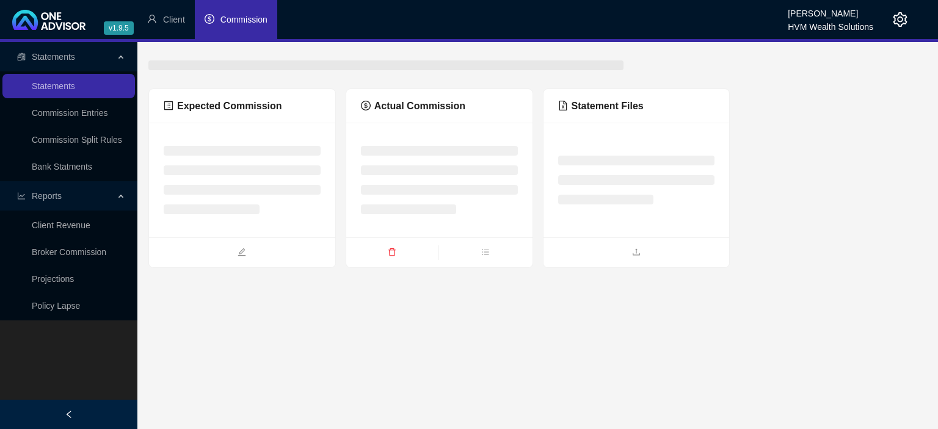
click at [600, 245] on ul at bounding box center [637, 253] width 186 height 30
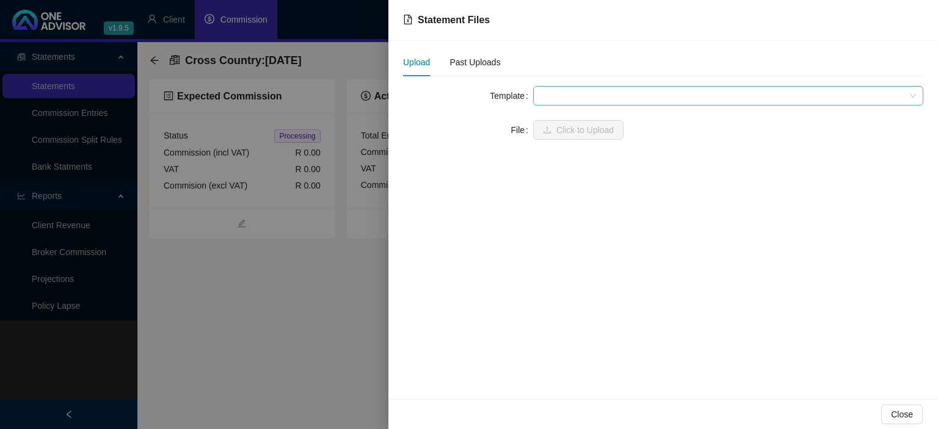
click at [569, 99] on span at bounding box center [729, 96] width 376 height 18
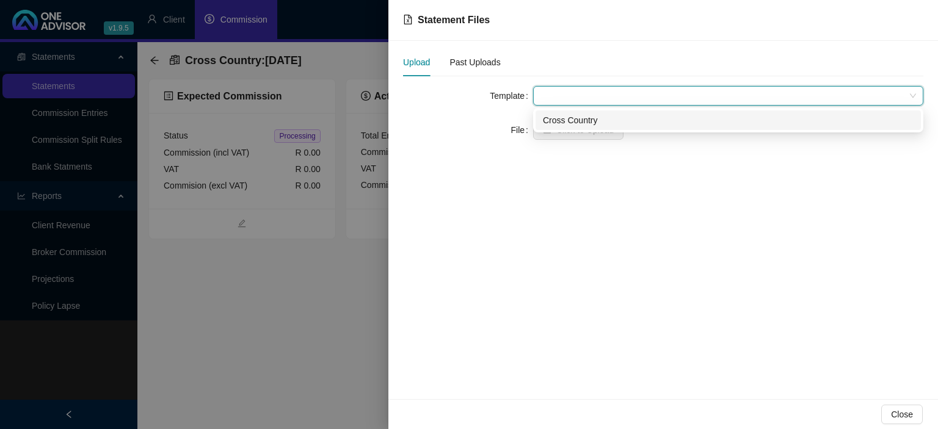
click at [568, 120] on div "Cross Country" at bounding box center [728, 120] width 371 height 13
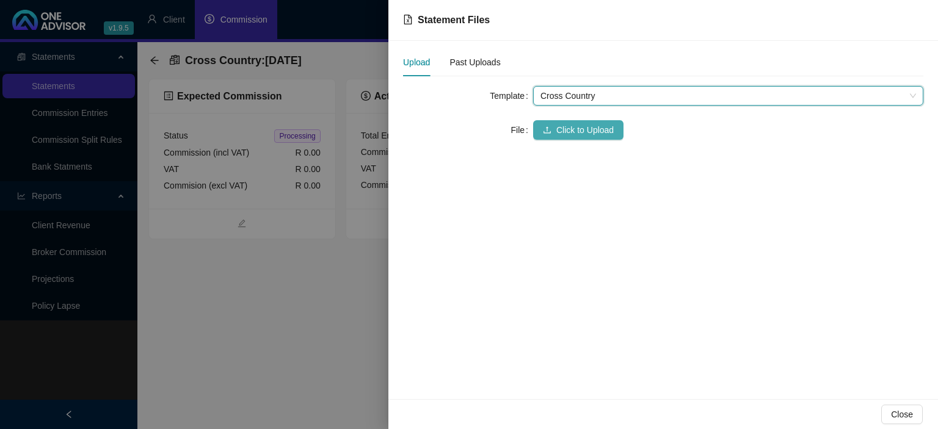
click at [563, 128] on span "Click to Upload" at bounding box center [585, 129] width 57 height 13
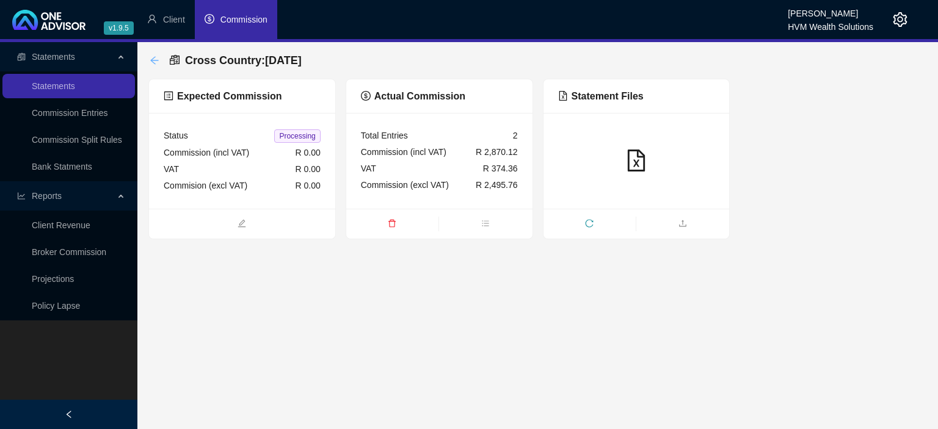
click at [157, 63] on icon "arrow-left" at bounding box center [155, 61] width 10 height 10
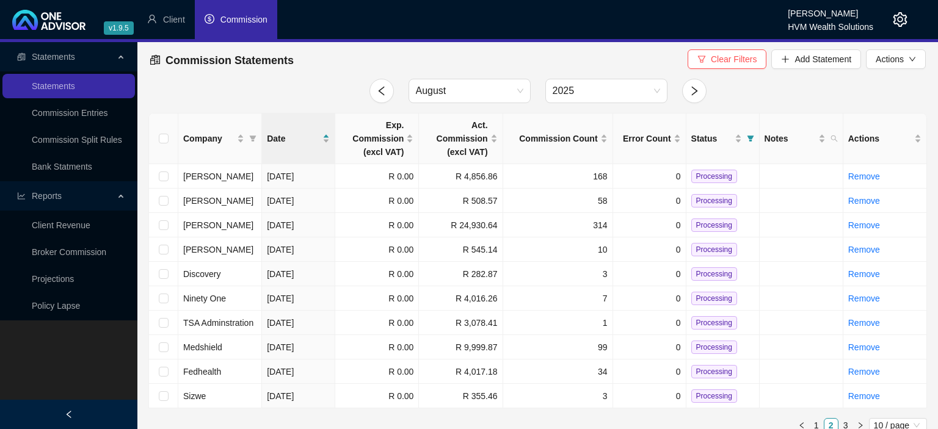
click at [896, 23] on icon "setting" at bounding box center [901, 19] width 14 height 15
